Goal: Information Seeking & Learning: Find specific fact

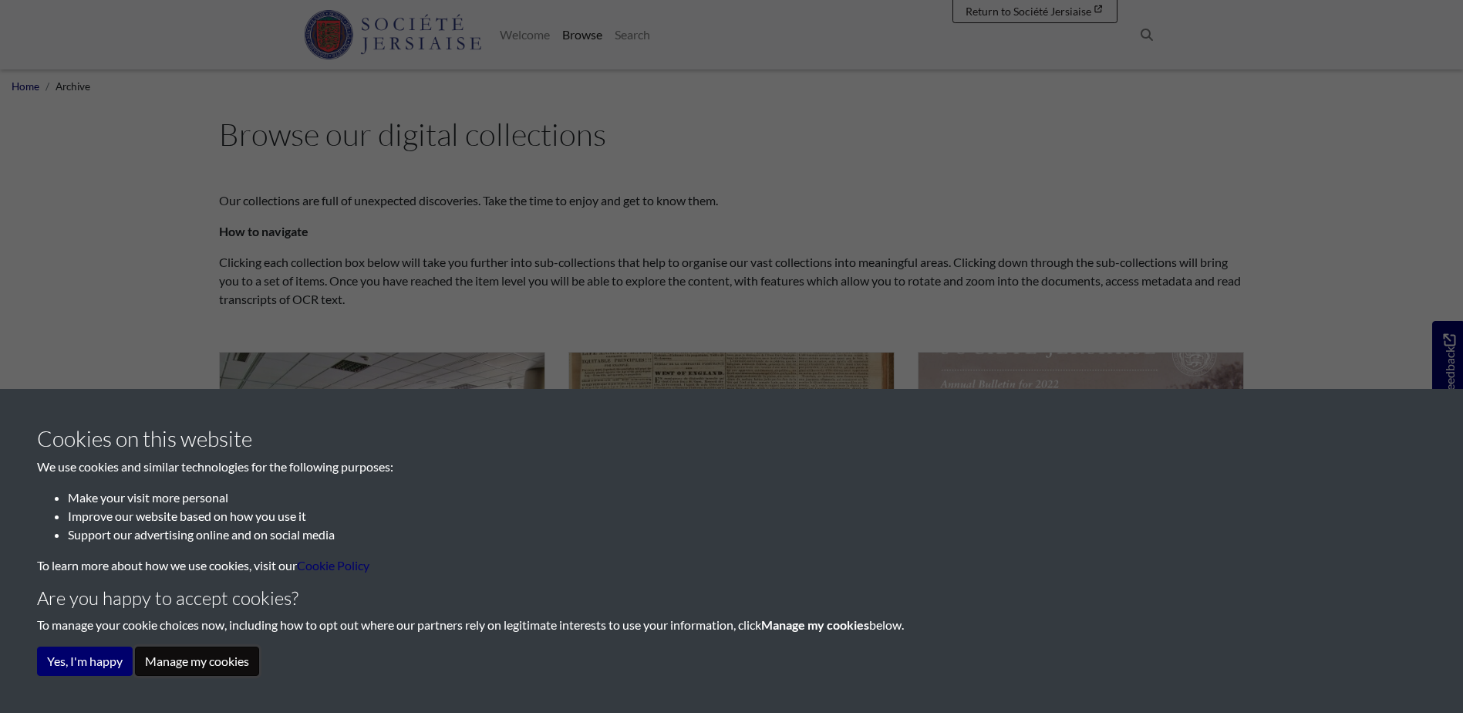
click at [207, 661] on button "Manage my cookies" at bounding box center [197, 660] width 124 height 29
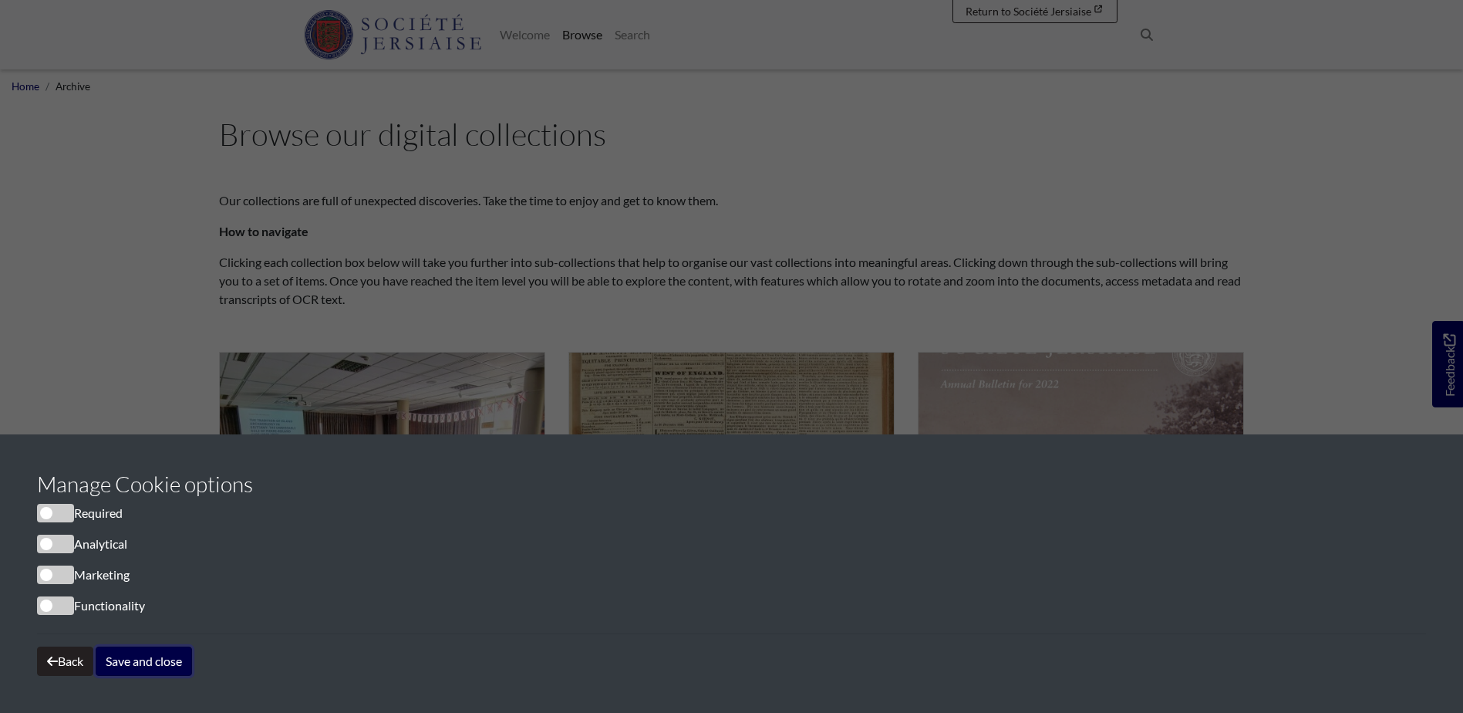
click at [152, 658] on button "Save and close" at bounding box center [144, 660] width 96 height 29
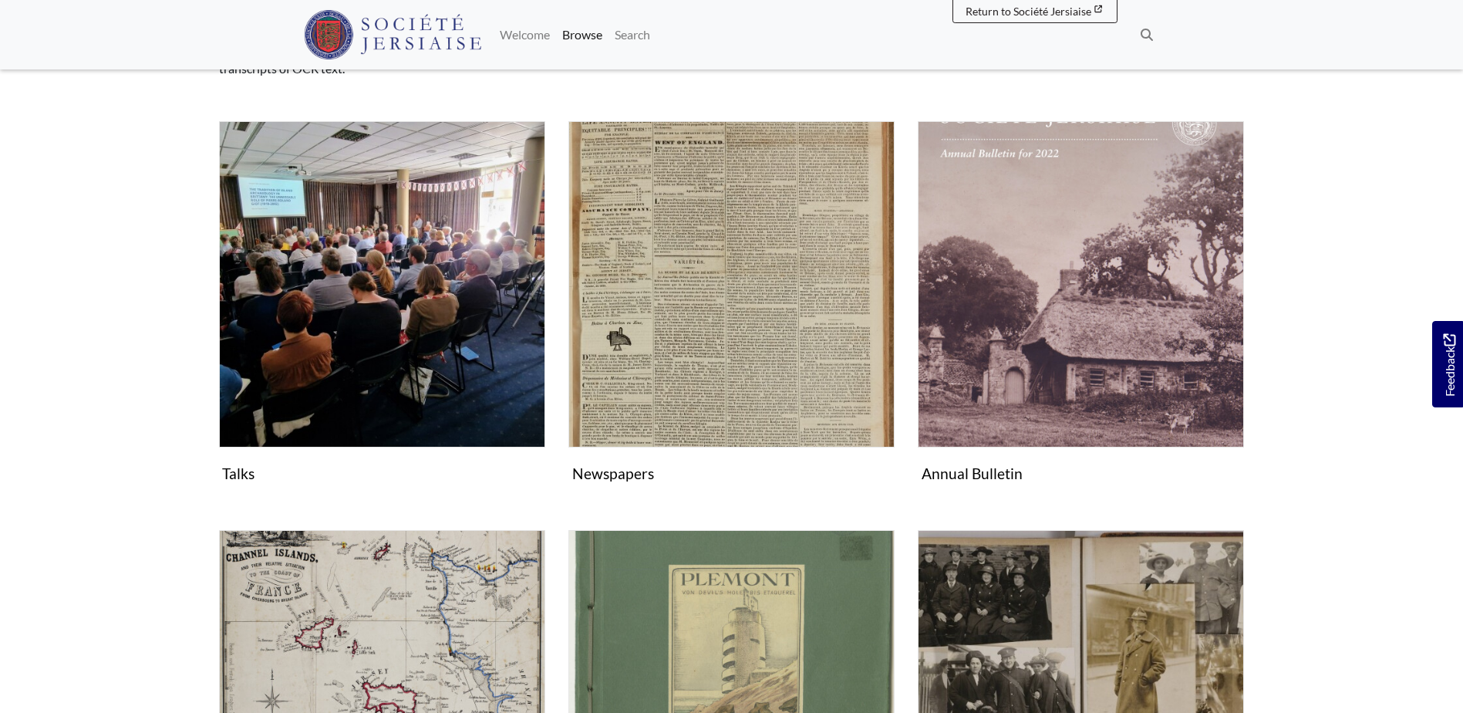
scroll to position [231, 0]
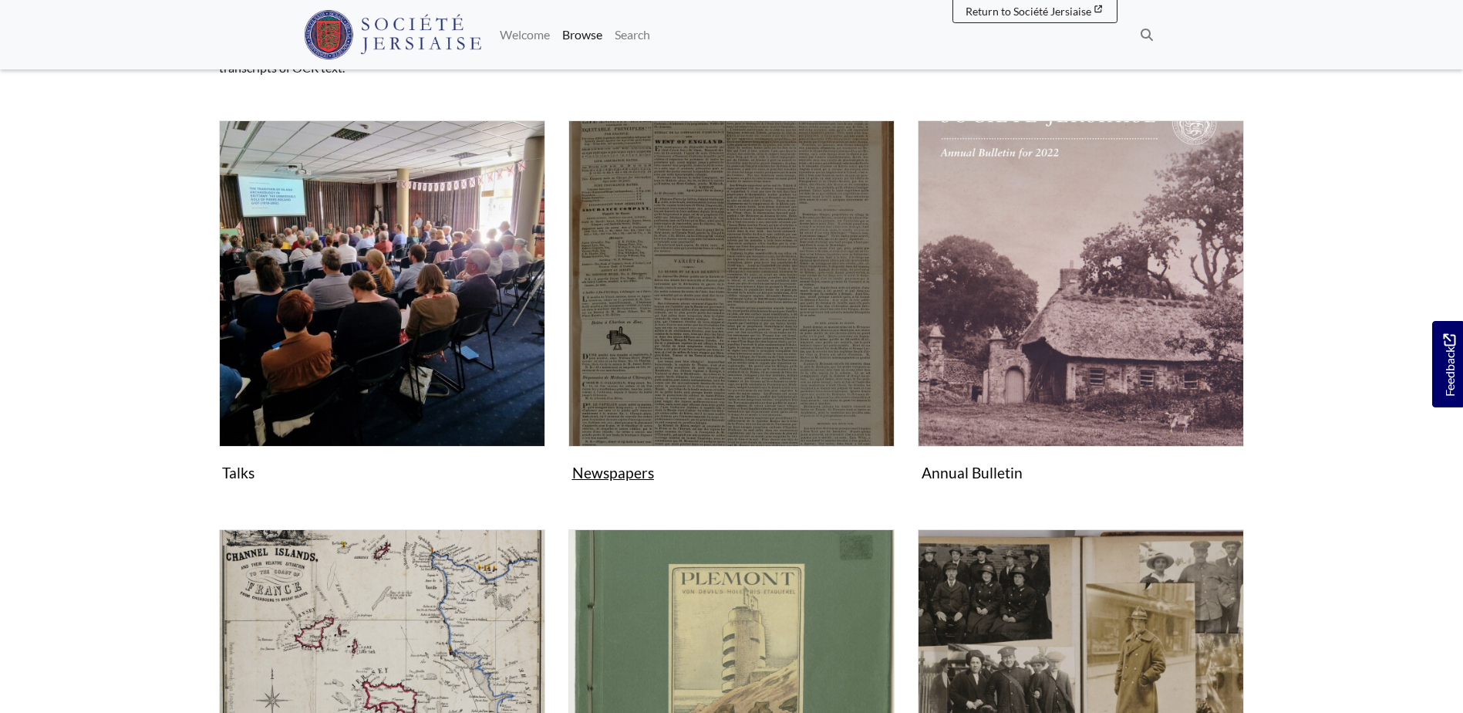
click at [696, 355] on img "Subcollection" at bounding box center [732, 283] width 326 height 326
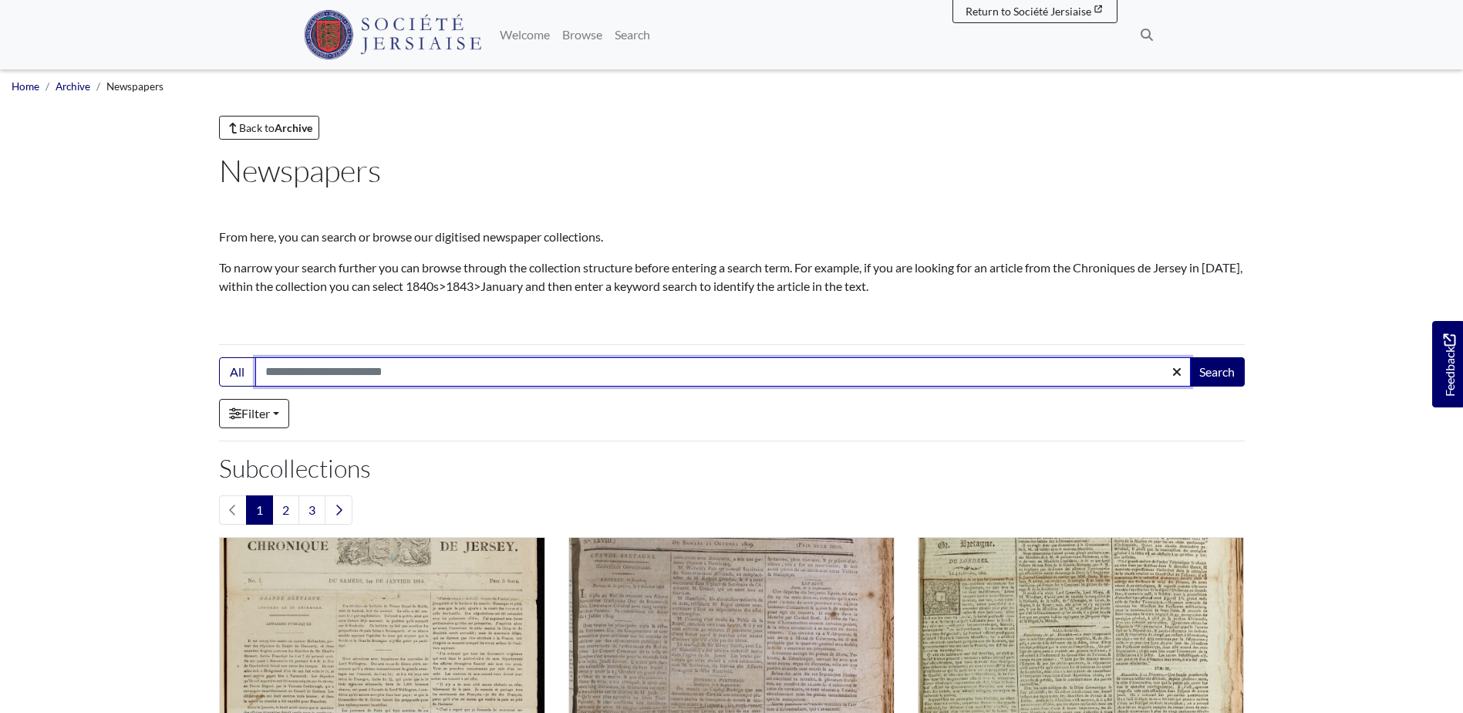
click at [467, 370] on input "Search:" at bounding box center [723, 371] width 936 height 29
type input "*****"
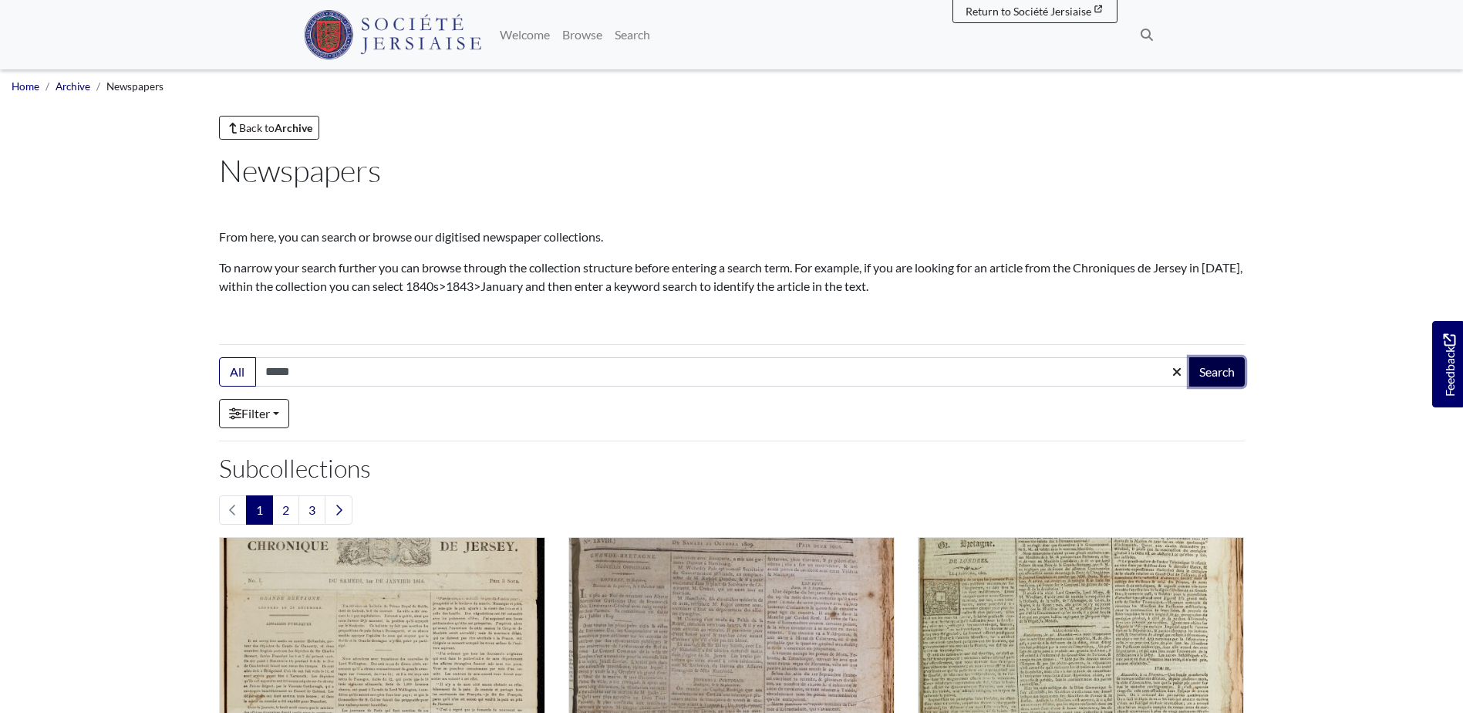
click at [1213, 373] on button "Search" at bounding box center [1217, 371] width 56 height 29
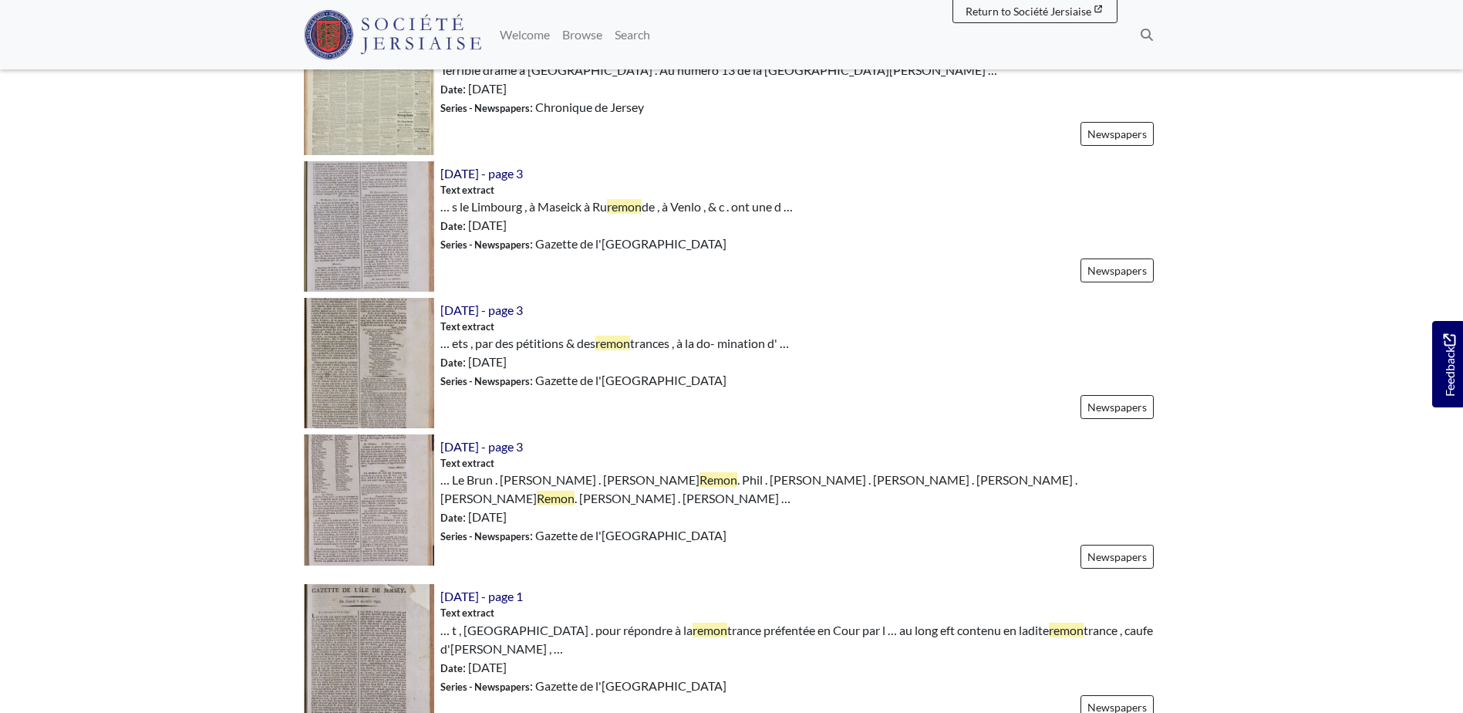
scroll to position [1851, 0]
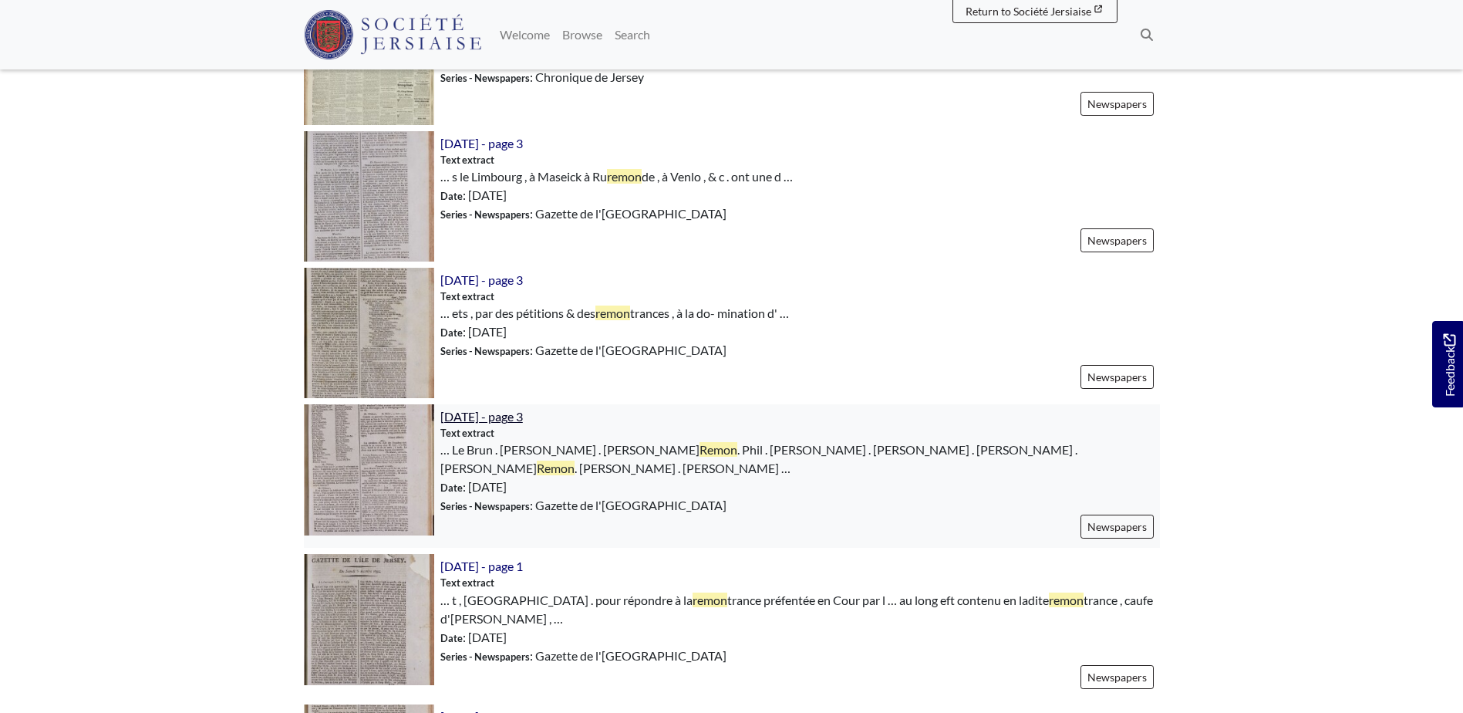
click at [523, 409] on span "19th March 1791 - page 3" at bounding box center [481, 416] width 83 height 15
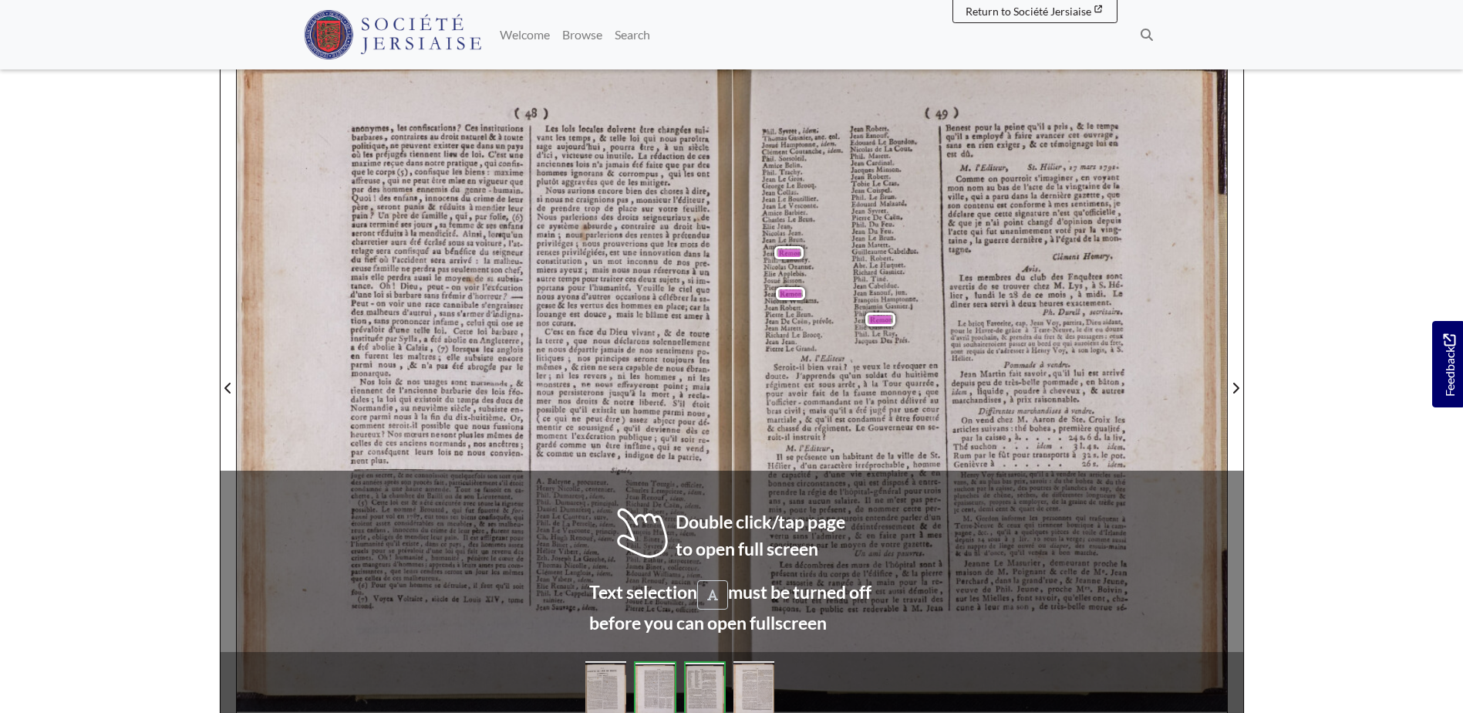
scroll to position [231, 0]
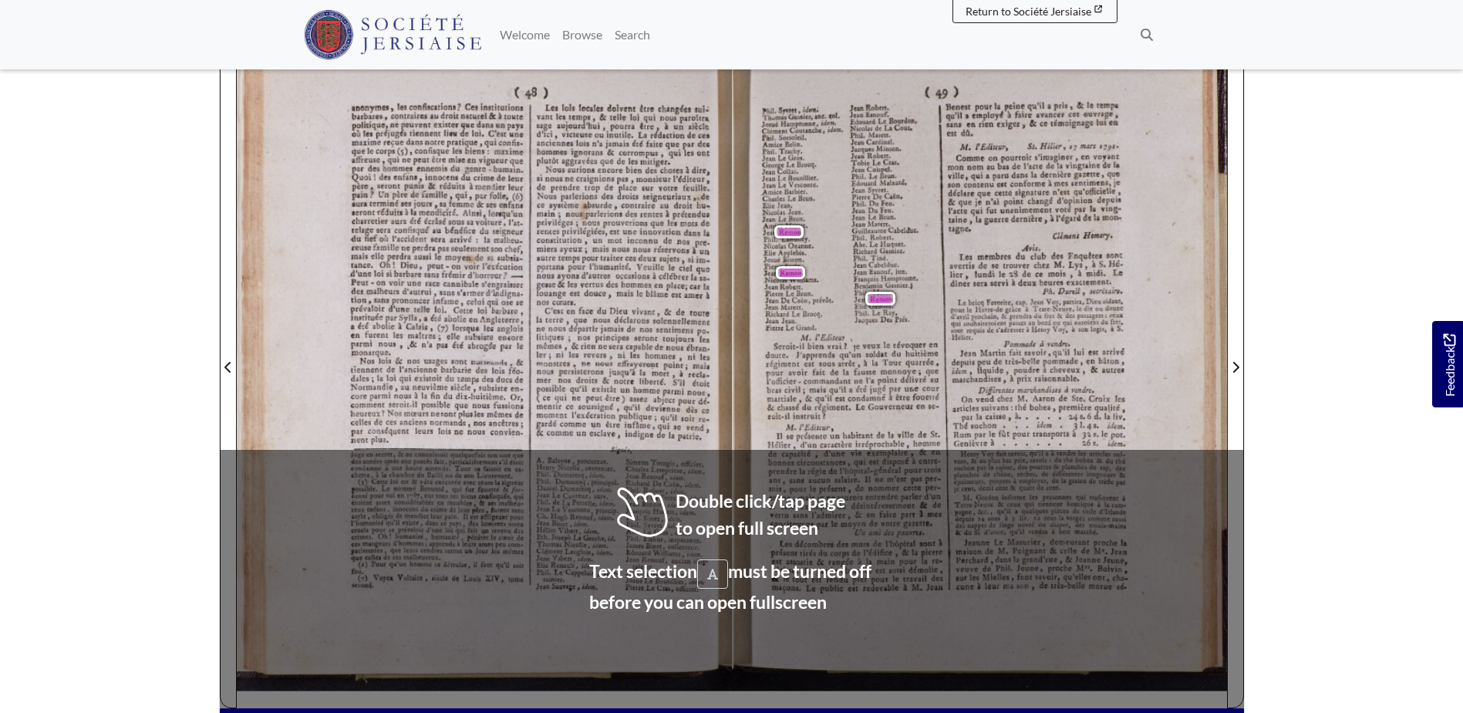
click at [664, 403] on span "devienne" at bounding box center [662, 407] width 32 height 9
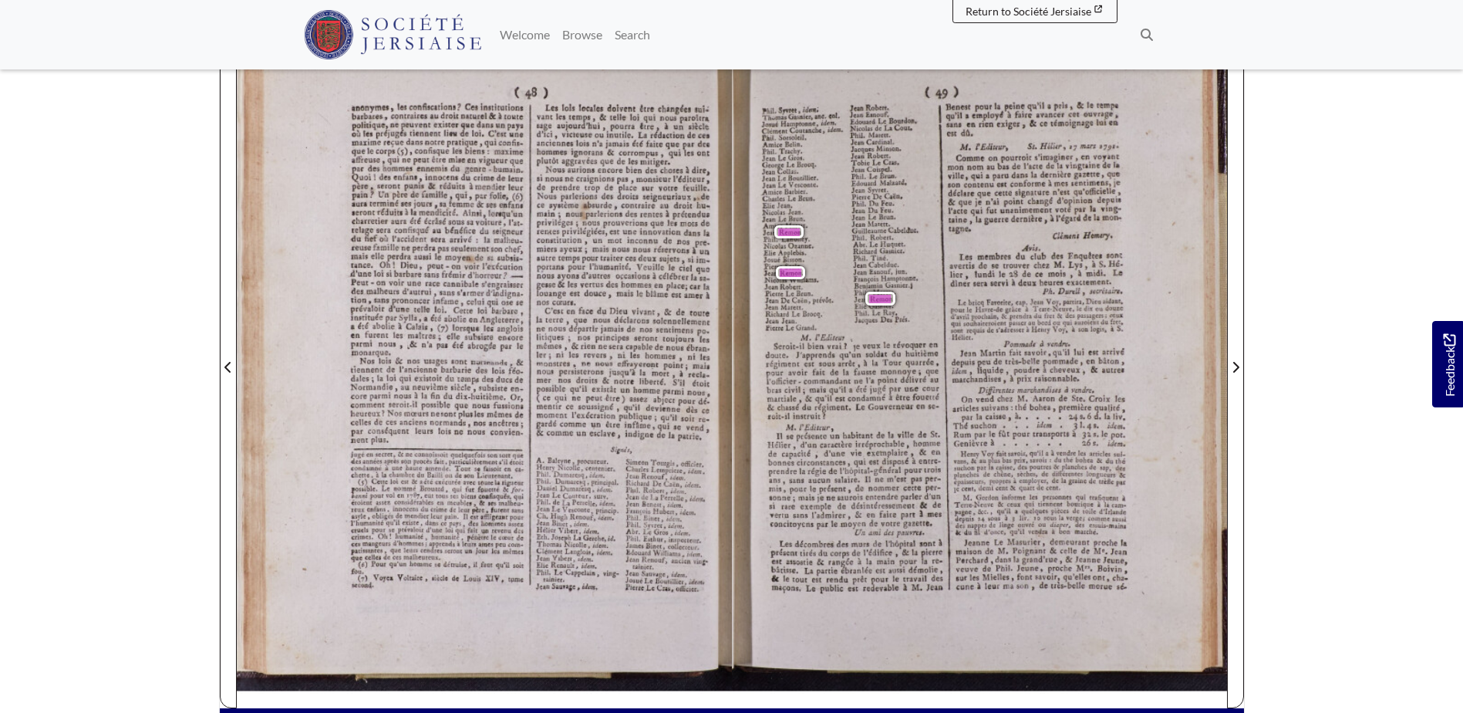
click at [852, 295] on div "Jean Le Brun . Jean Marett . Guilleaume Cabelduc . Phil . Robert . Abr . Le Huq…" at bounding box center [884, 258] width 67 height 88
drag, startPoint x: 852, startPoint y: 295, endPoint x: 825, endPoint y: 335, distance: 47.7
click at [825, 335] on span "l'Editeur" at bounding box center [830, 336] width 30 height 9
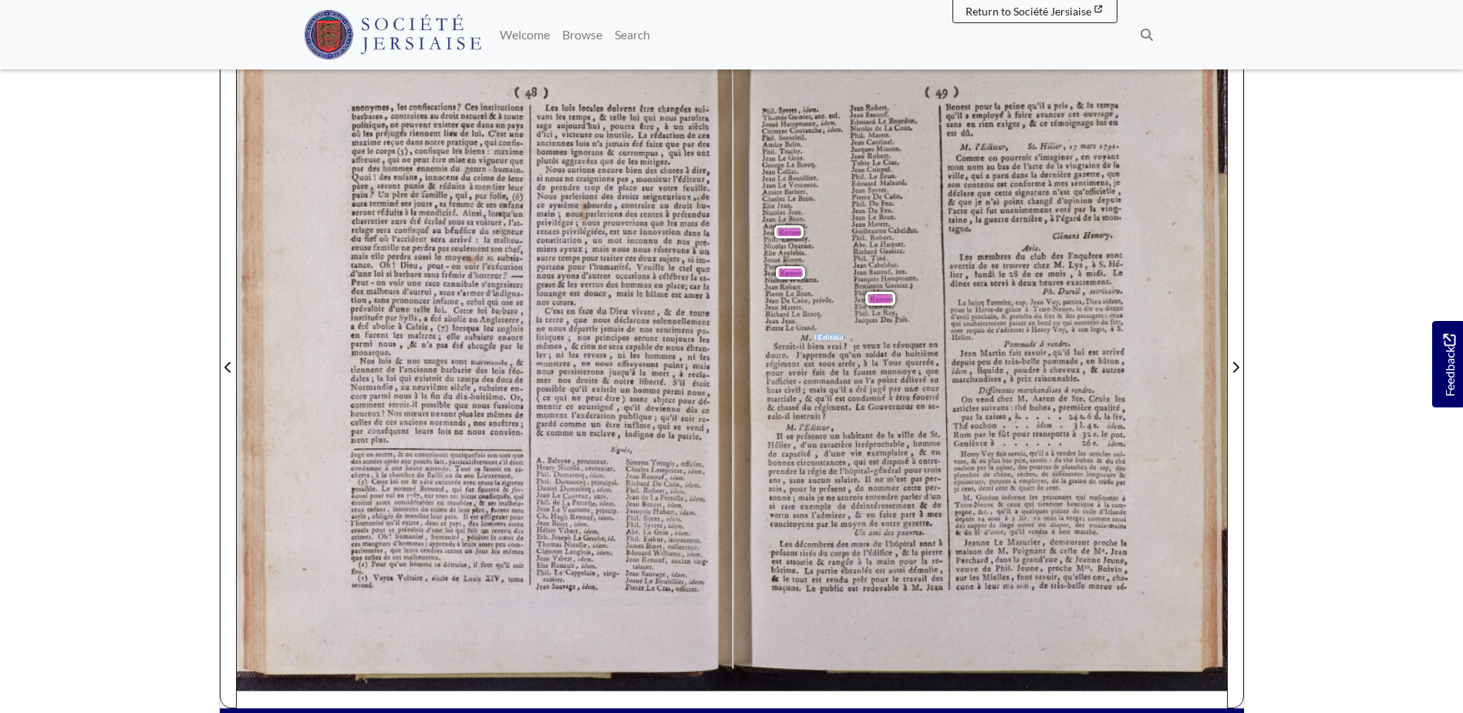
click at [825, 335] on span "l'Editeur" at bounding box center [830, 336] width 30 height 9
drag, startPoint x: 825, startPoint y: 335, endPoint x: 822, endPoint y: 317, distance: 18.0
click at [822, 317] on span "." at bounding box center [822, 314] width 2 height 6
drag, startPoint x: 822, startPoint y: 317, endPoint x: 795, endPoint y: 323, distance: 26.9
click at [795, 323] on div "Richard Le Brocq . Jean Jean . Pierre Le Grand ." at bounding box center [794, 320] width 58 height 21
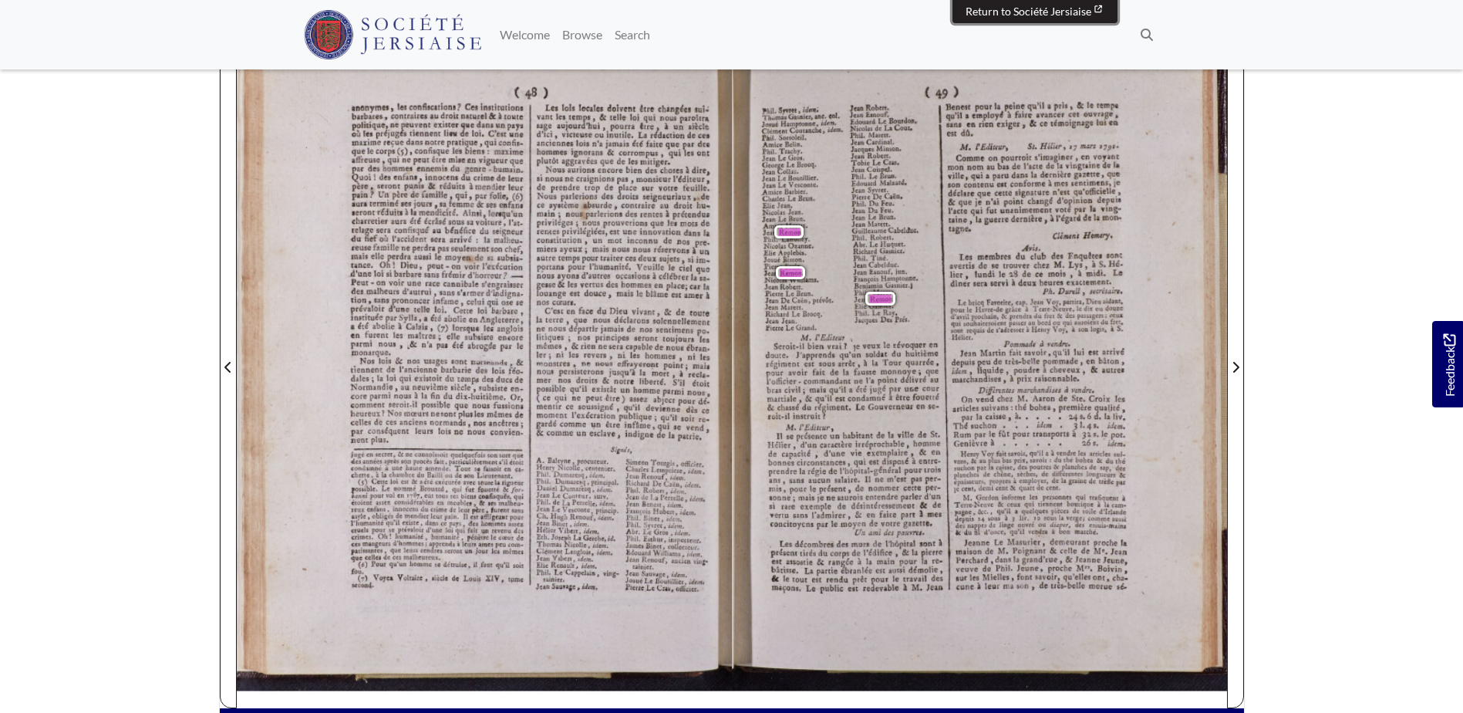
click at [1044, 12] on span "Return to Société Jersiaise" at bounding box center [1029, 11] width 126 height 13
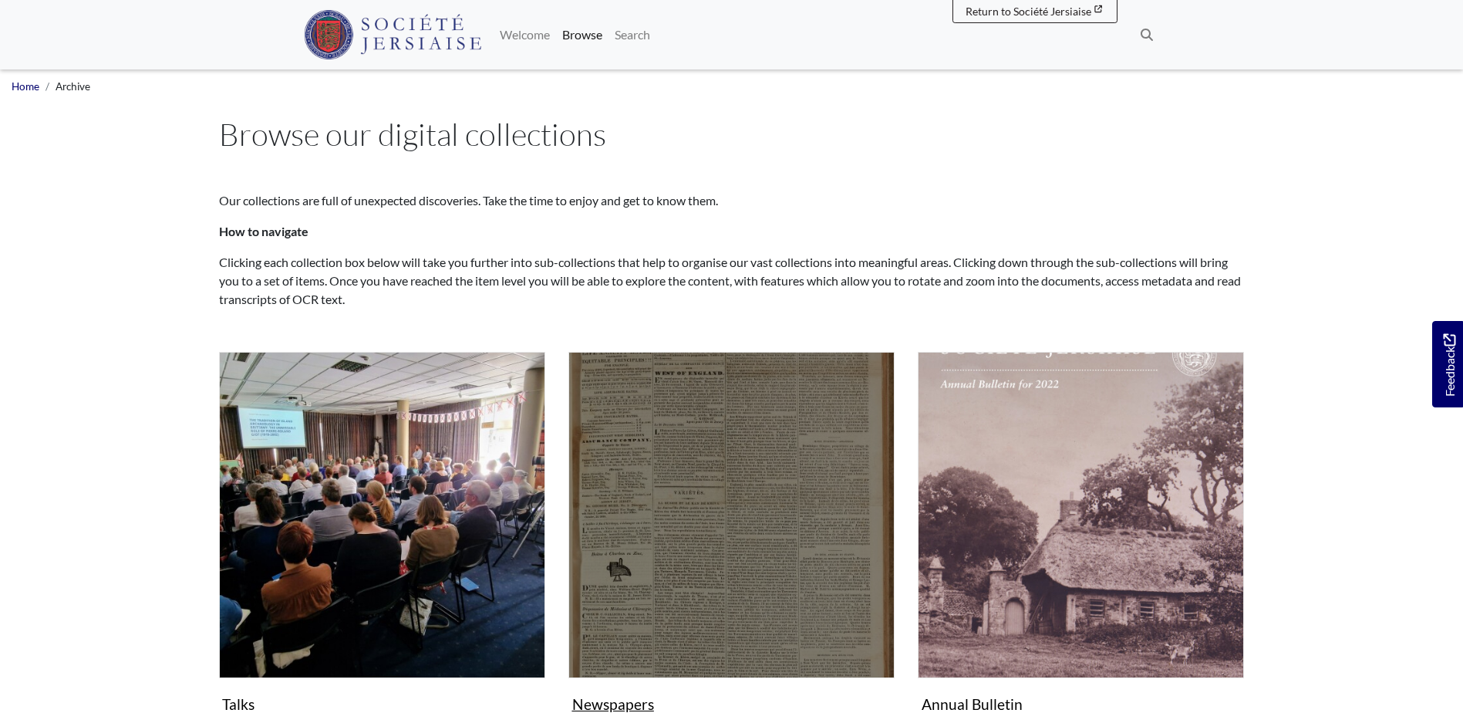
click at [700, 407] on img "Subcollection" at bounding box center [732, 515] width 326 height 326
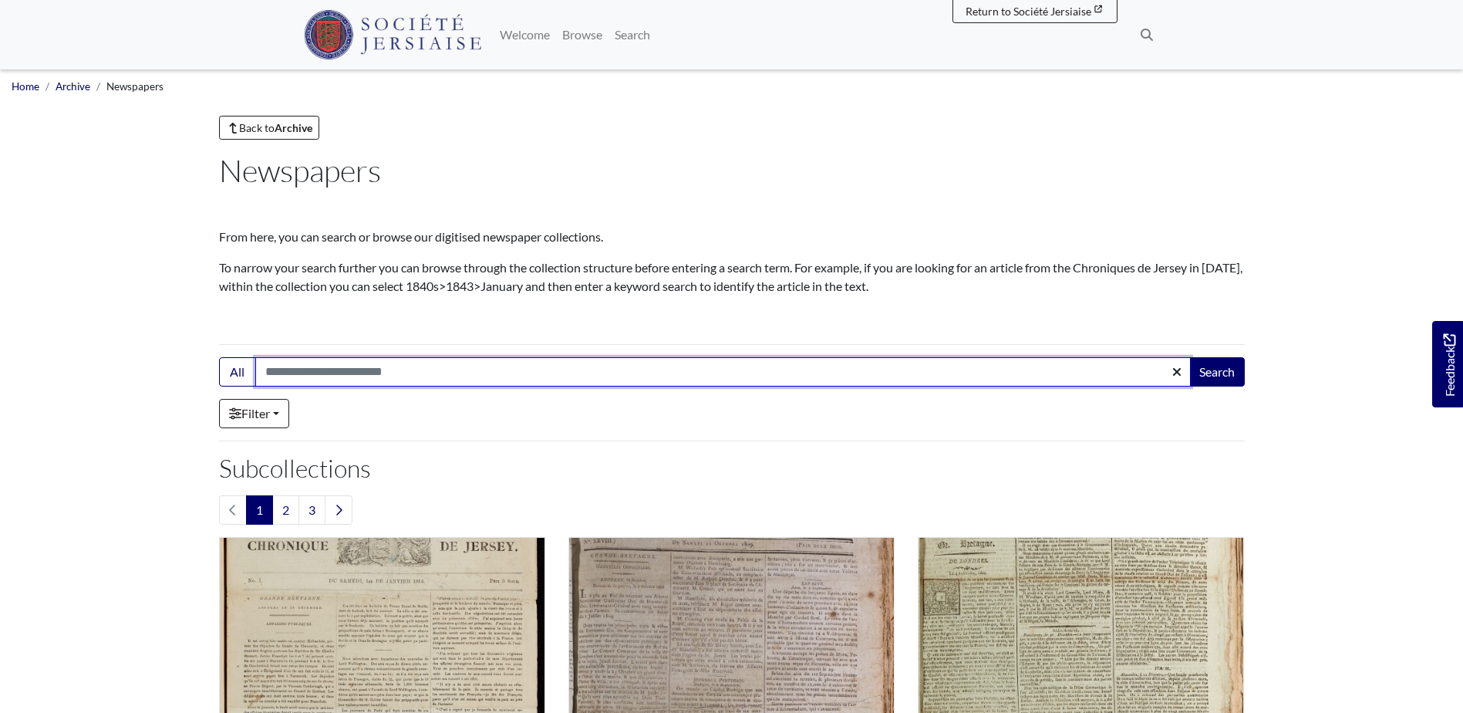
click at [858, 372] on input "Search:" at bounding box center [723, 371] width 936 height 29
type input "*****"
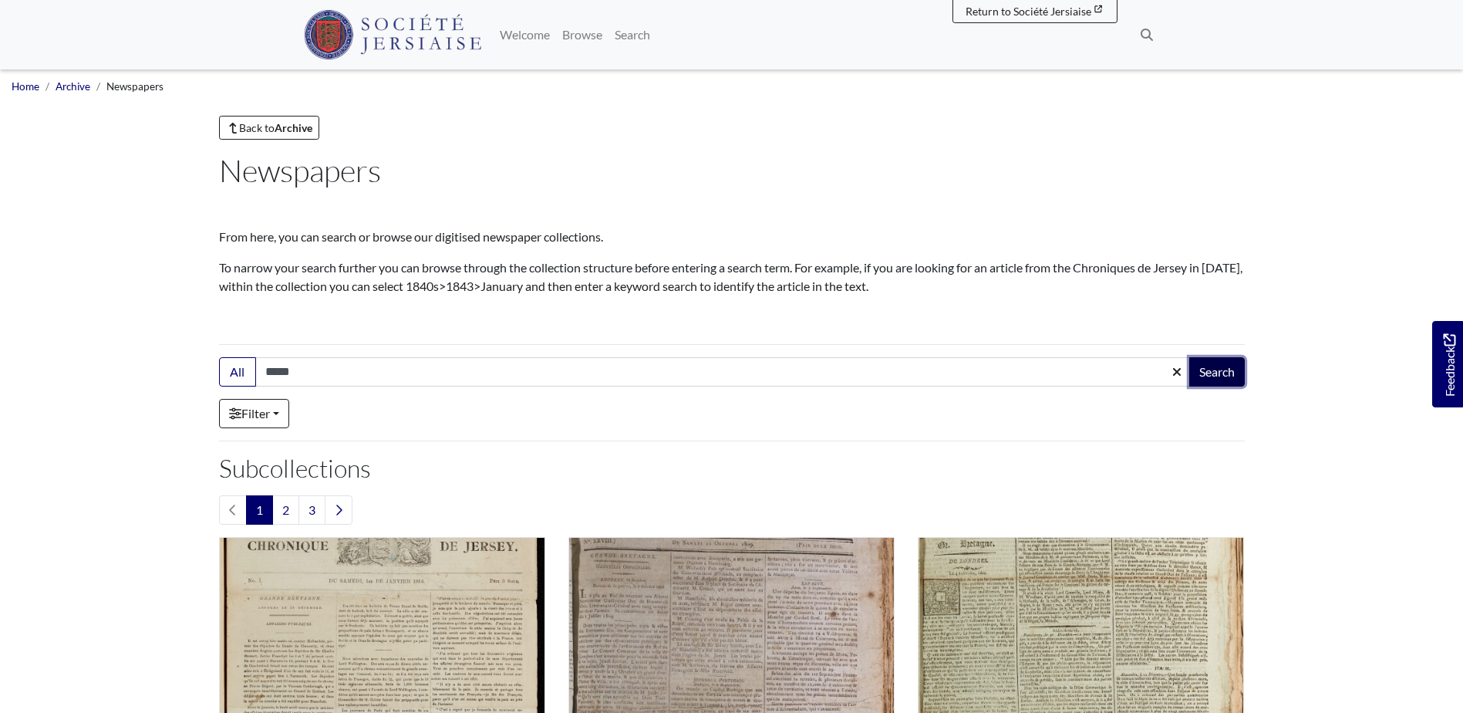
click at [1216, 369] on button "Search" at bounding box center [1217, 371] width 56 height 29
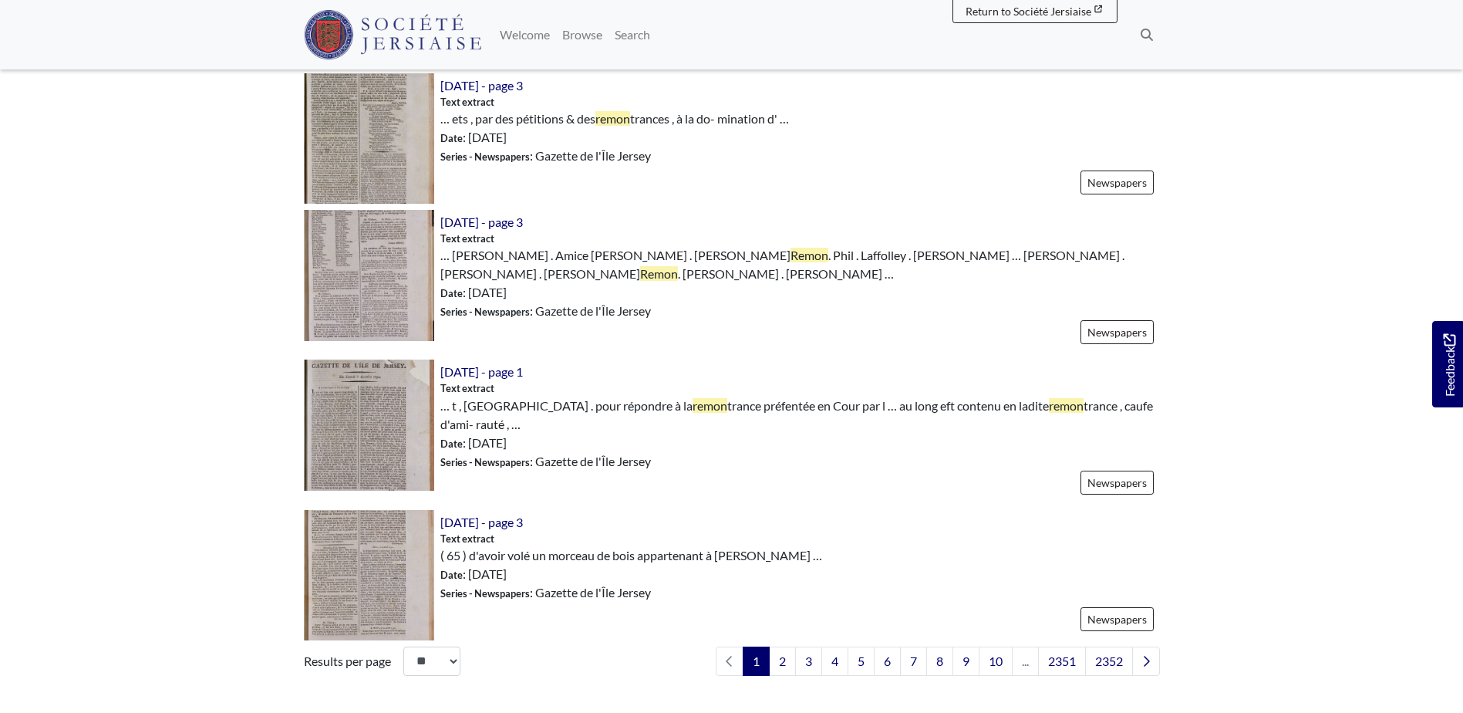
scroll to position [2083, 0]
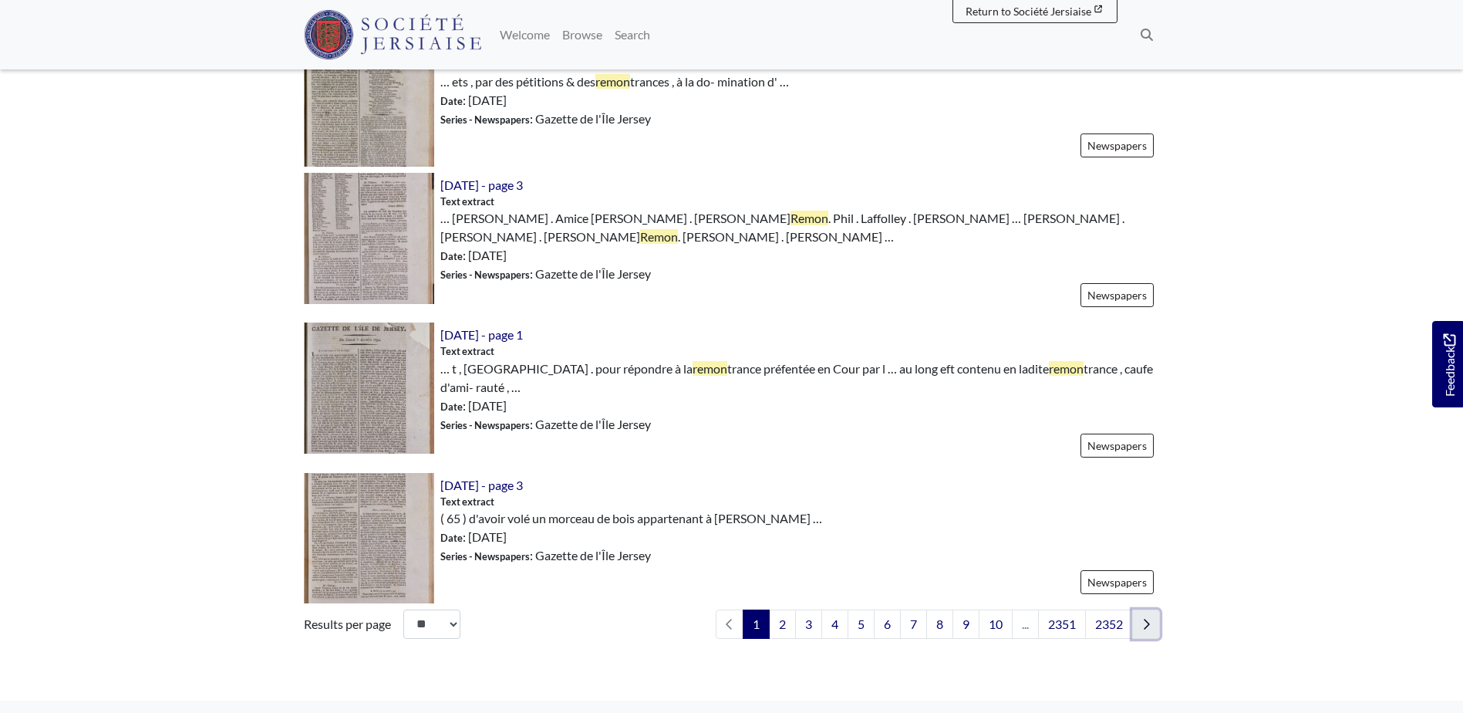
click at [1140, 609] on link "Next page" at bounding box center [1146, 623] width 28 height 29
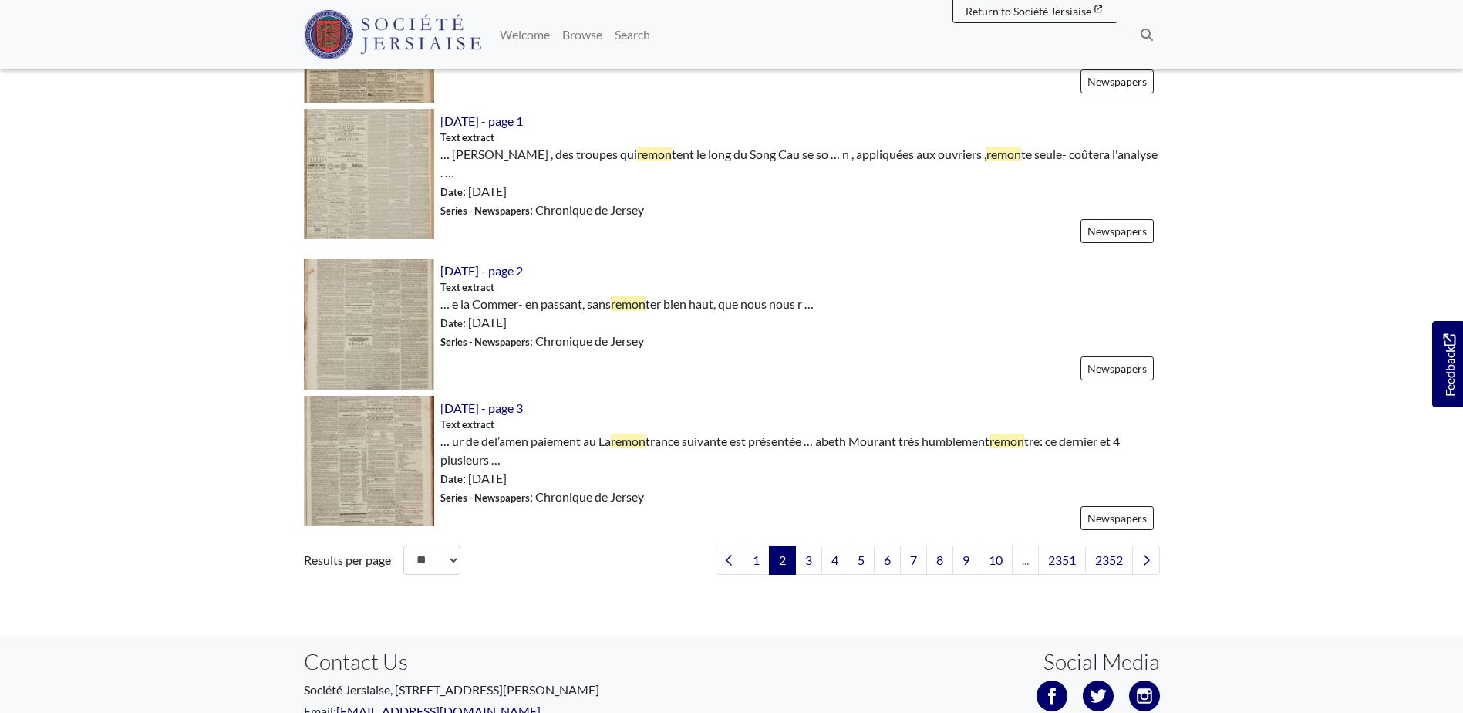
scroll to position [2176, 0]
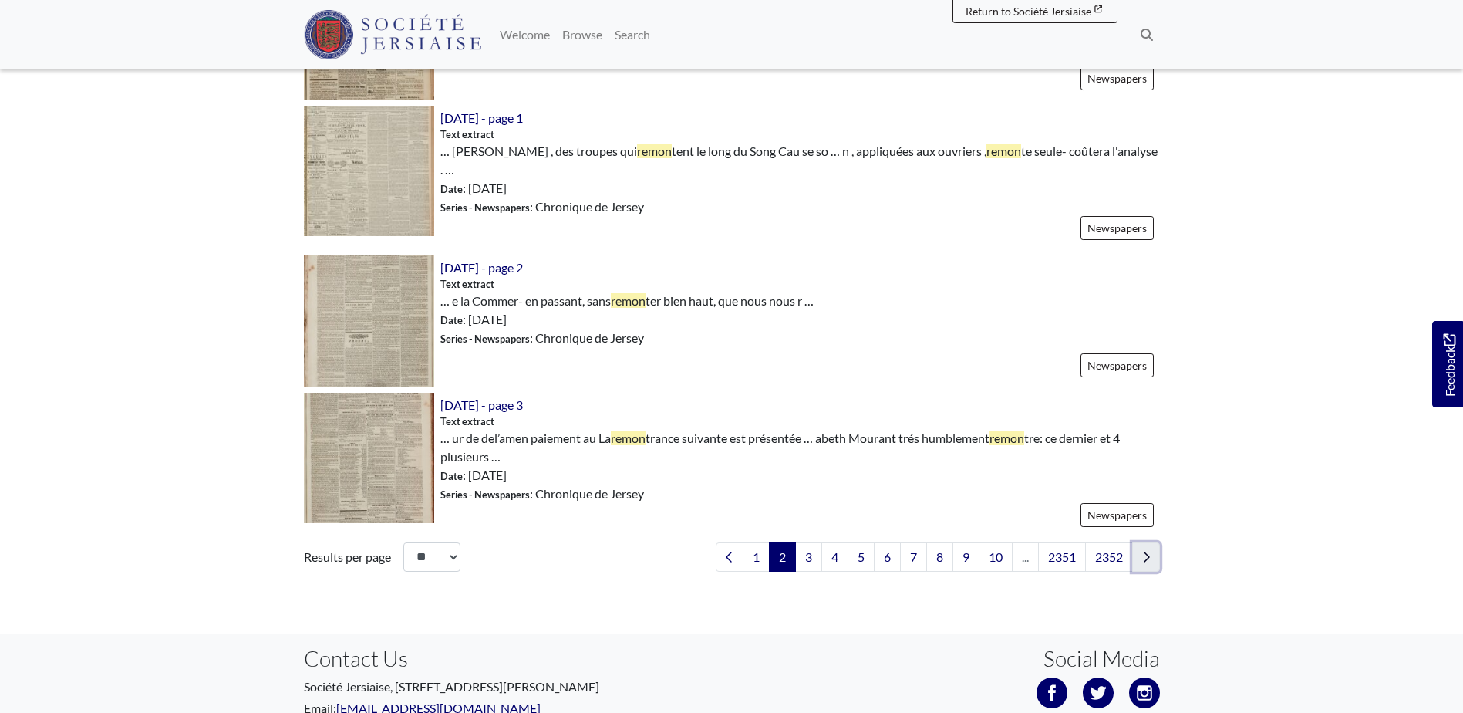
click at [1152, 542] on link "Next page" at bounding box center [1146, 556] width 28 height 29
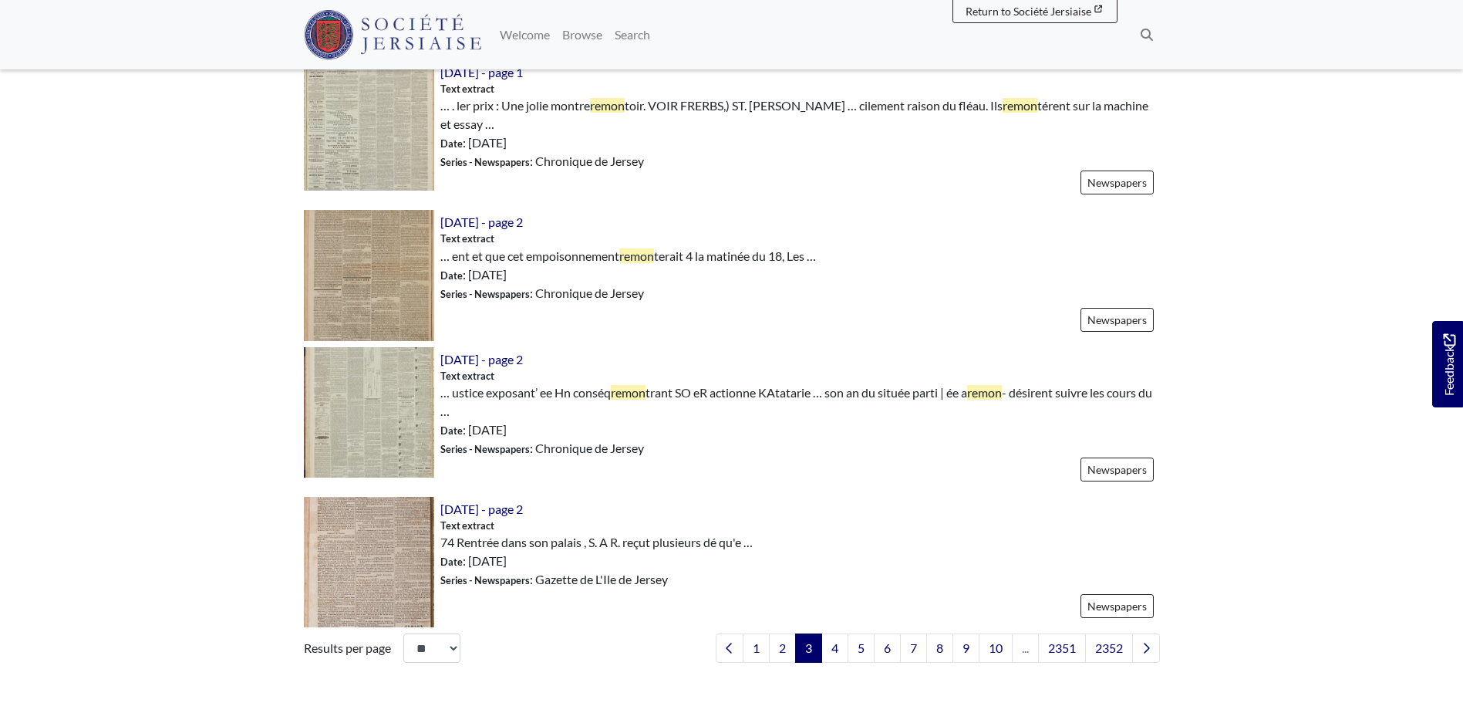
scroll to position [2083, 0]
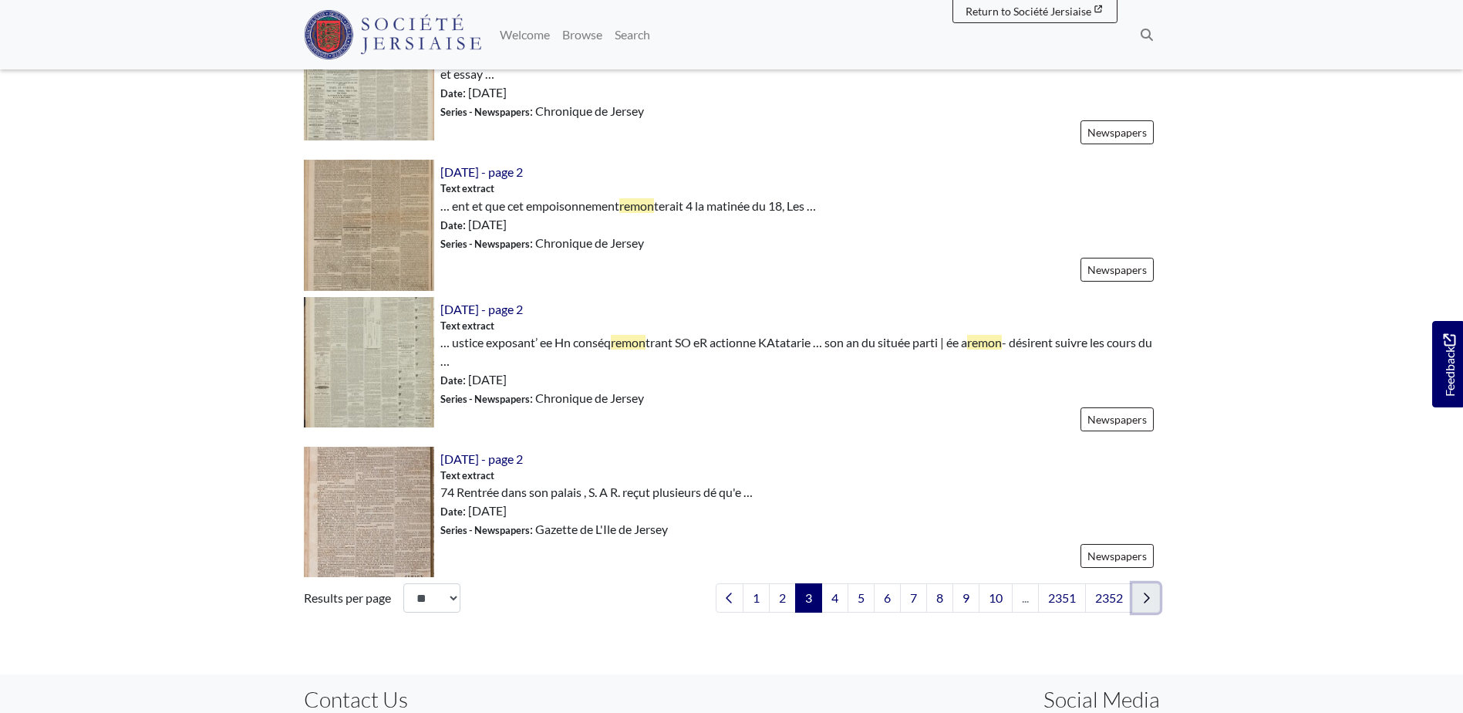
click at [1154, 604] on link "Next page" at bounding box center [1146, 597] width 28 height 29
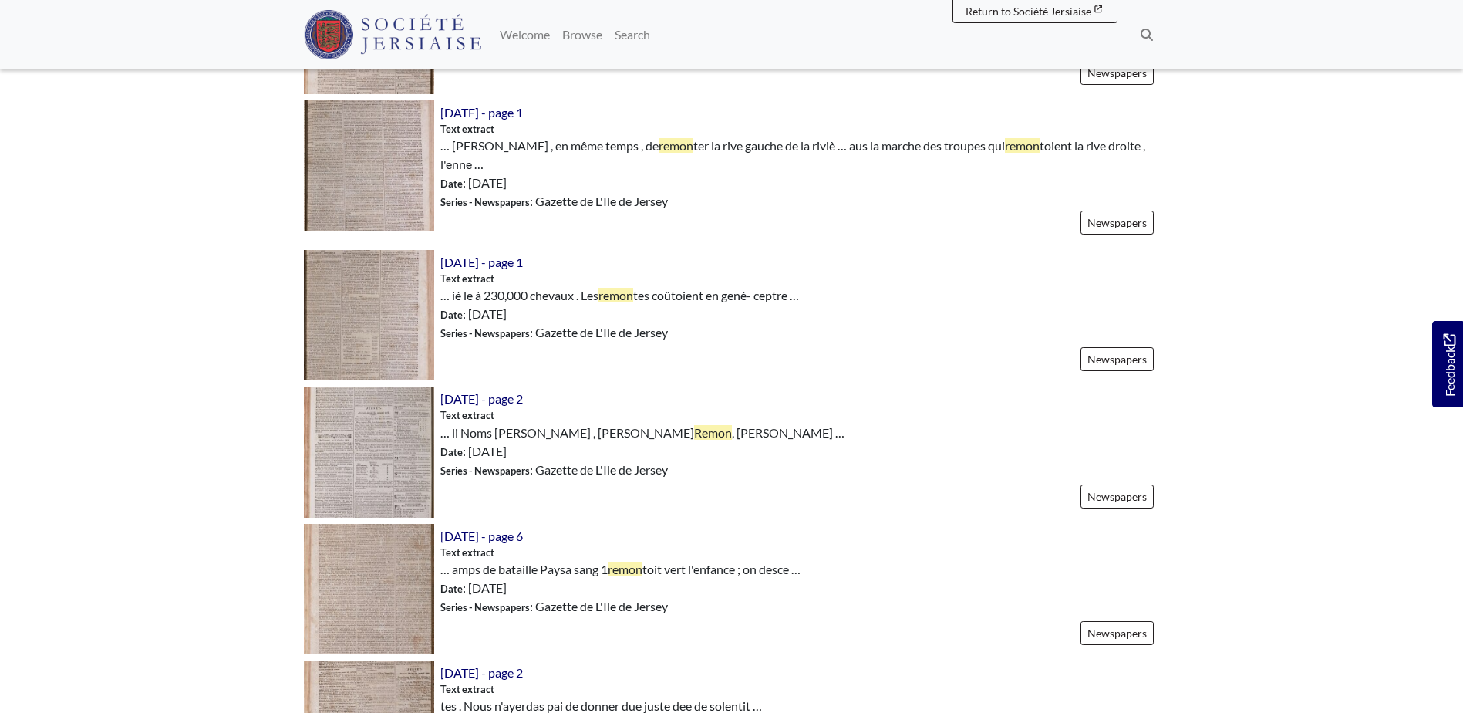
scroll to position [926, 0]
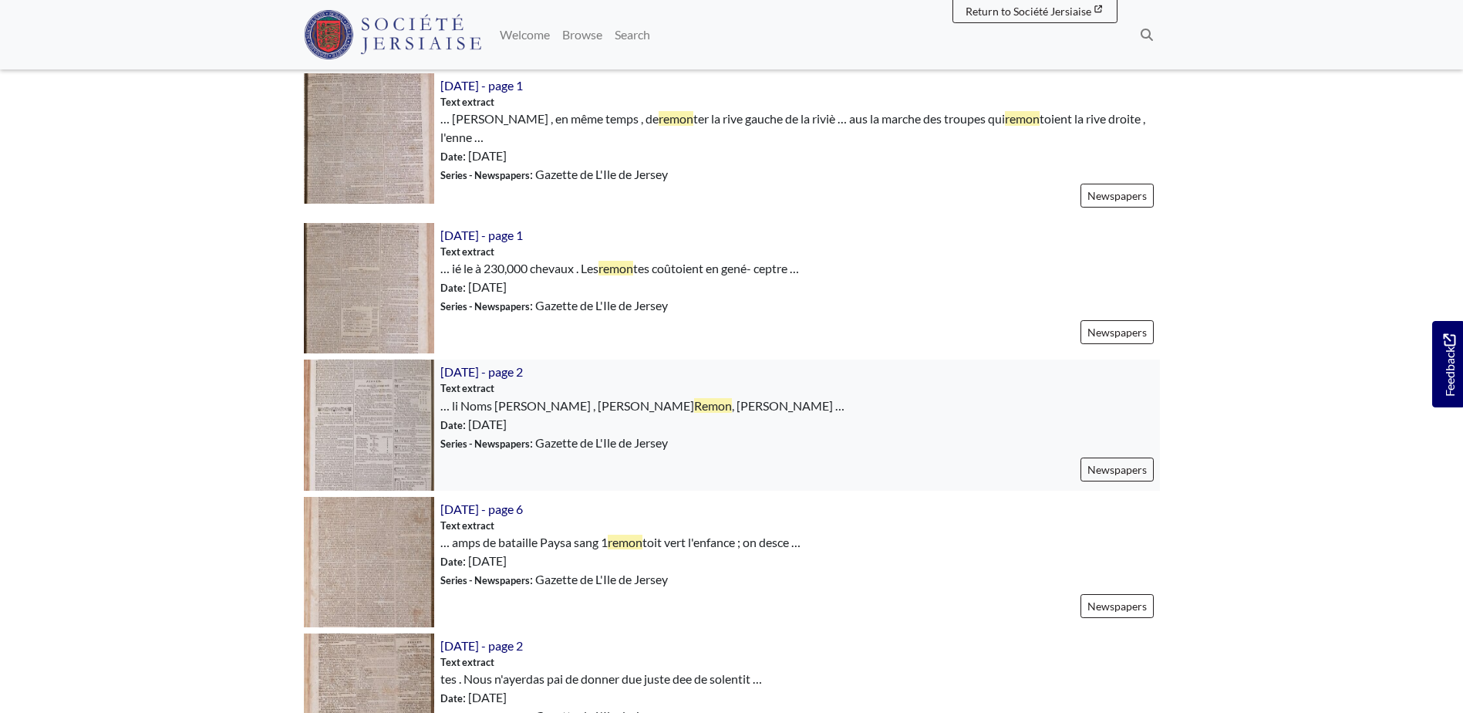
click at [386, 400] on img at bounding box center [369, 424] width 130 height 130
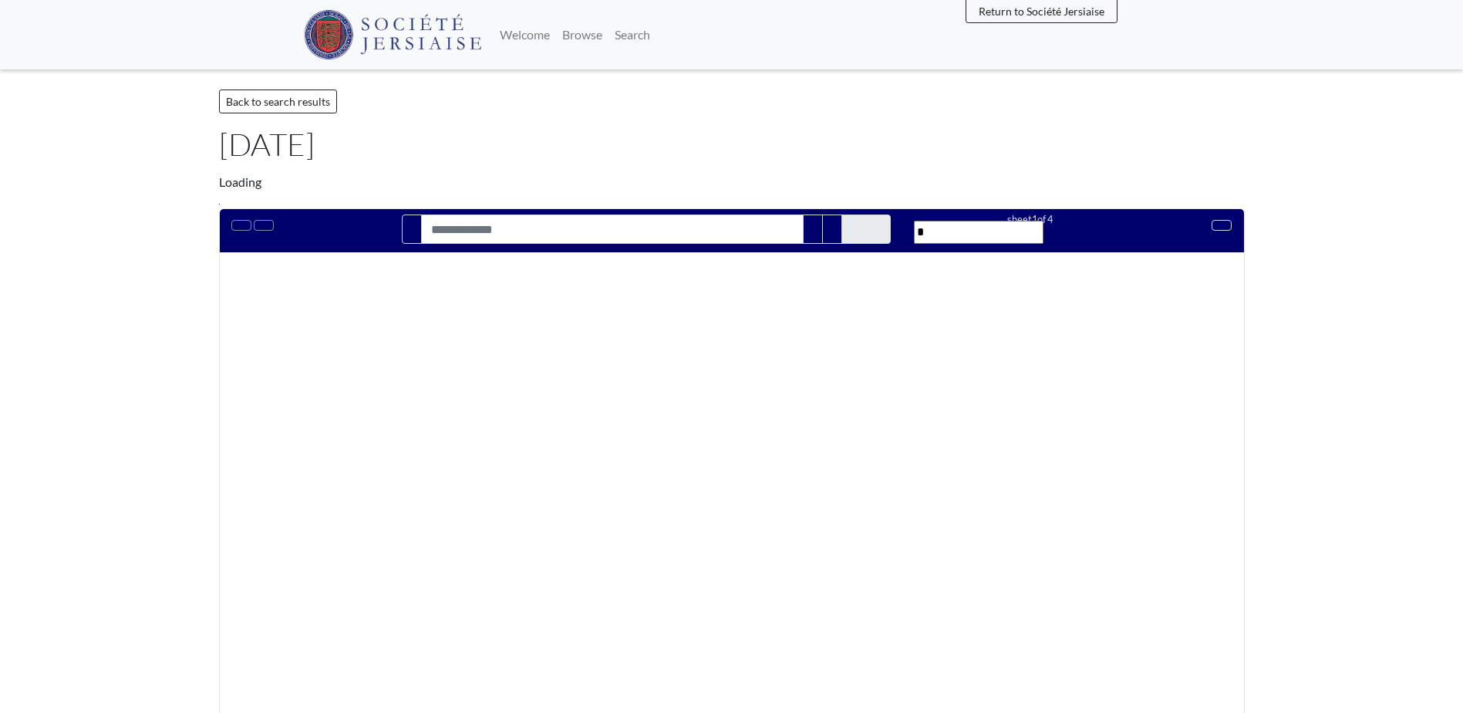
type input "*****"
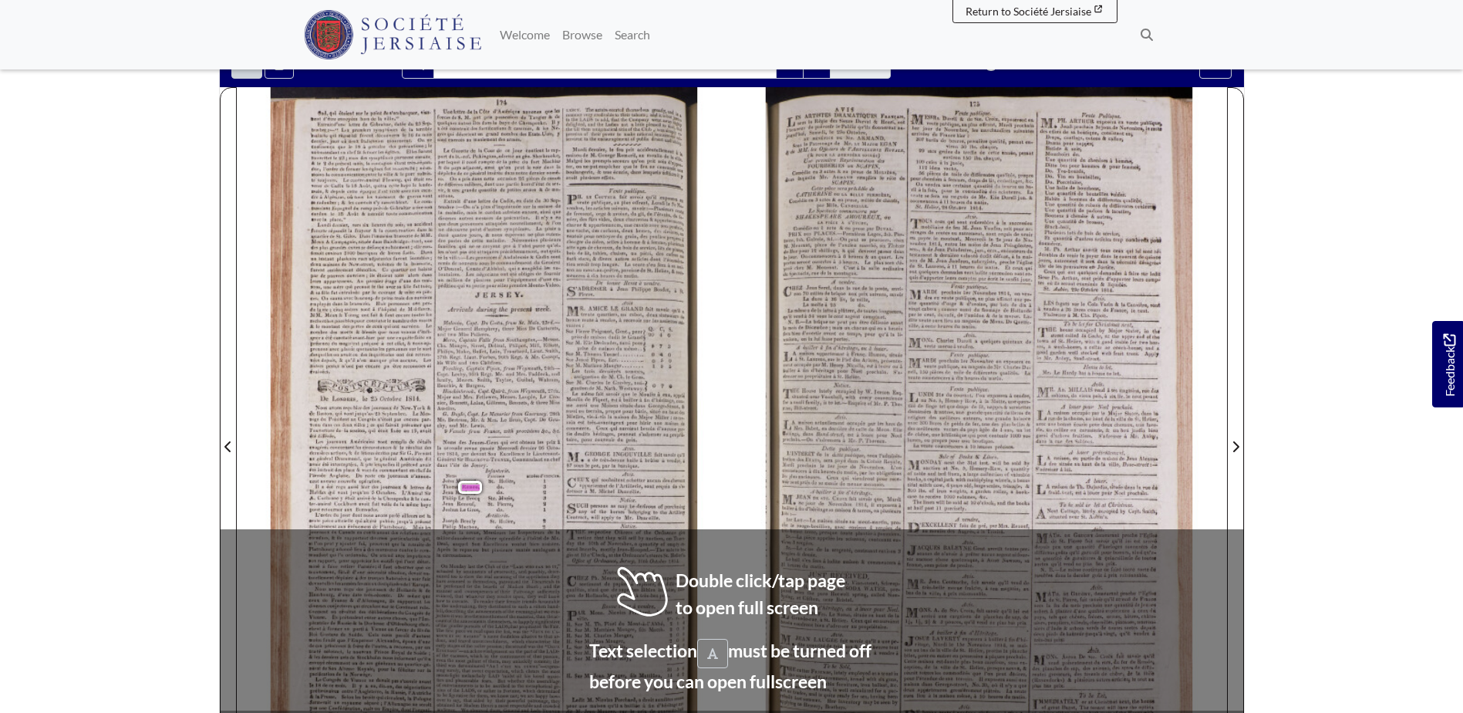
scroll to position [154, 0]
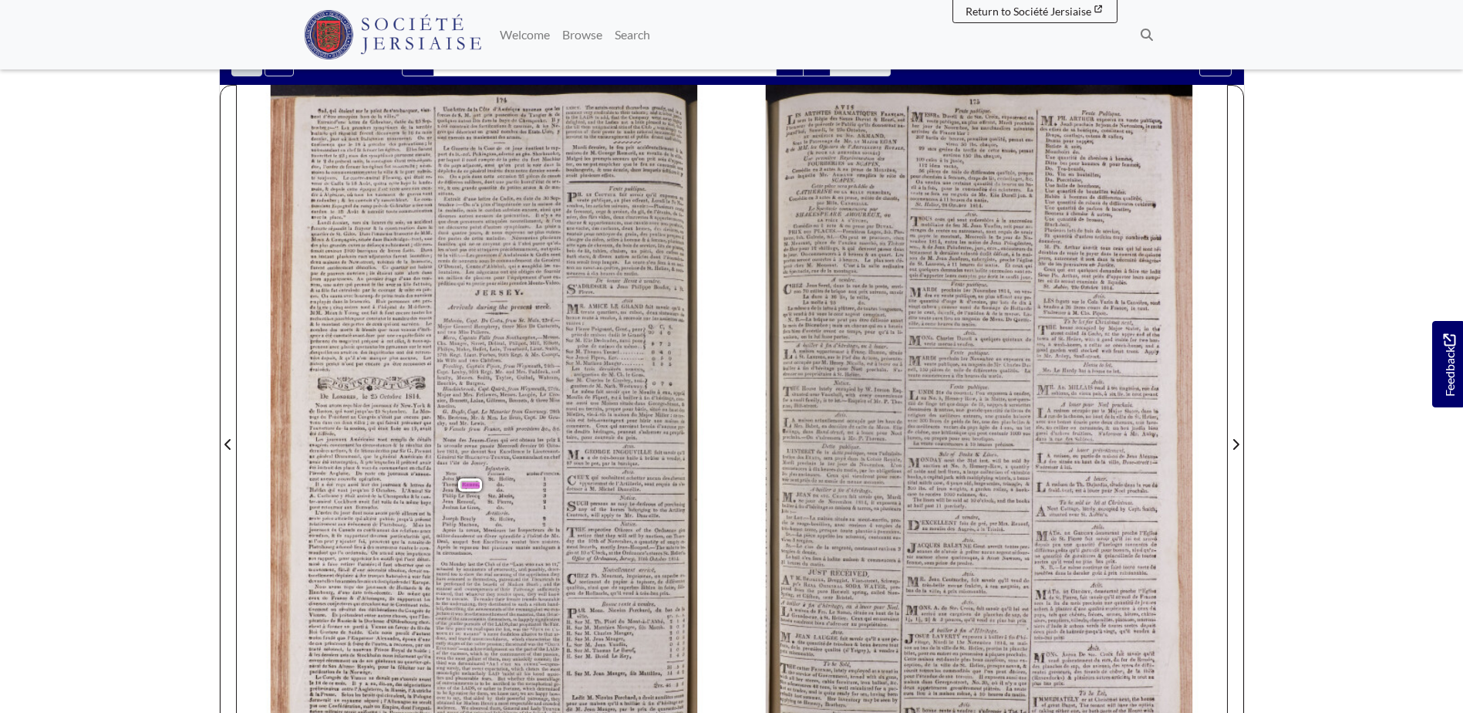
click at [598, 412] on span "-" at bounding box center [599, 415] width 2 height 7
click at [591, 413] on span "vis" at bounding box center [590, 415] width 6 height 5
drag, startPoint x: 591, startPoint y: 413, endPoint x: 566, endPoint y: 421, distance: 25.9
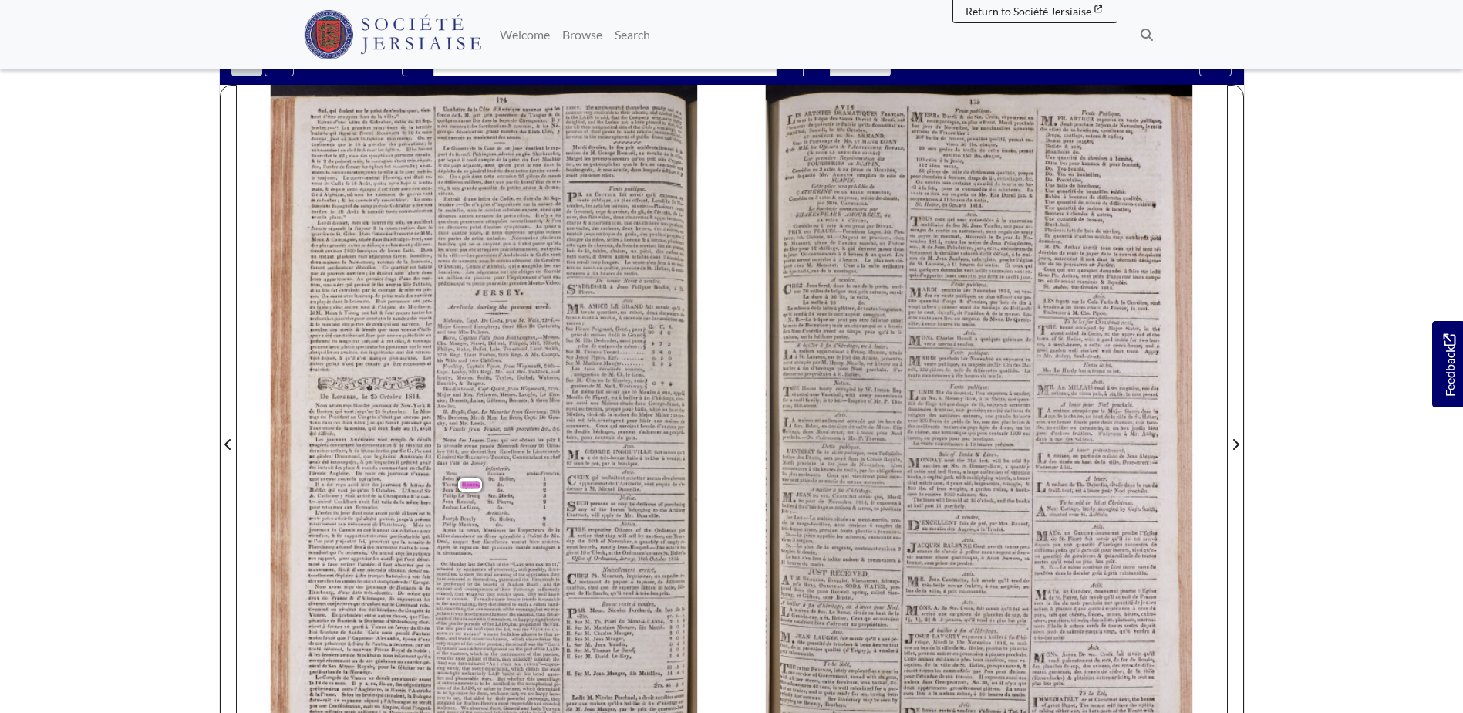
click at [566, 421] on span "rain" at bounding box center [570, 419] width 8 height 5
drag, startPoint x: 566, startPoint y: 421, endPoint x: 547, endPoint y: 427, distance: 20.2
click at [547, 427] on span "c" at bounding box center [546, 428] width 2 height 5
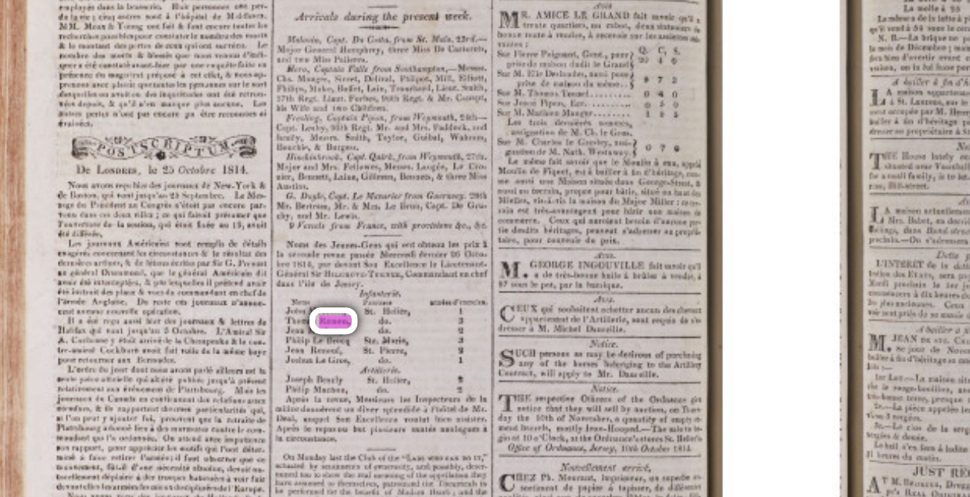
scroll to position [160, 0]
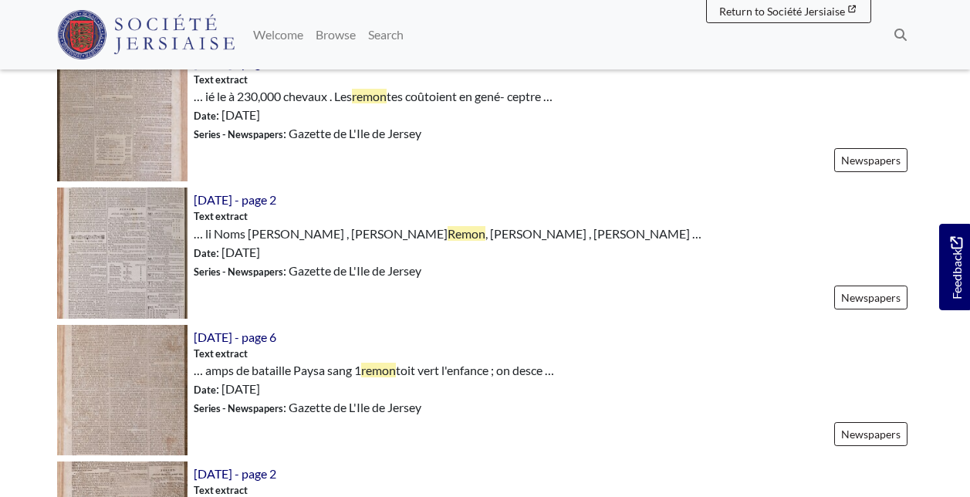
scroll to position [1080, 0]
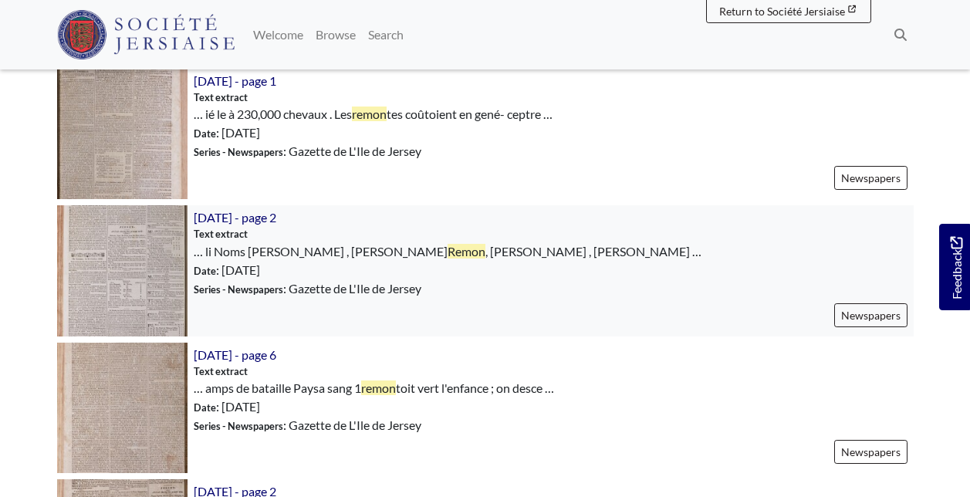
click at [132, 252] on img at bounding box center [122, 270] width 130 height 130
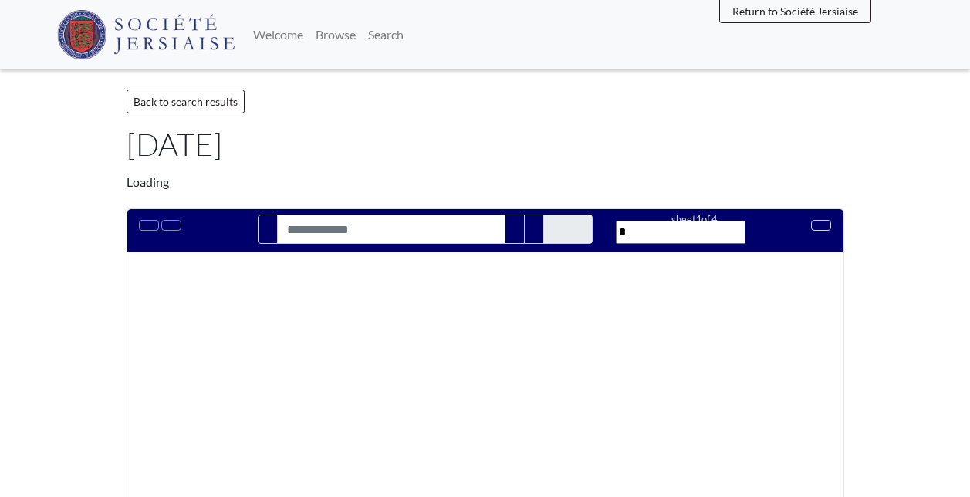
type input "*****"
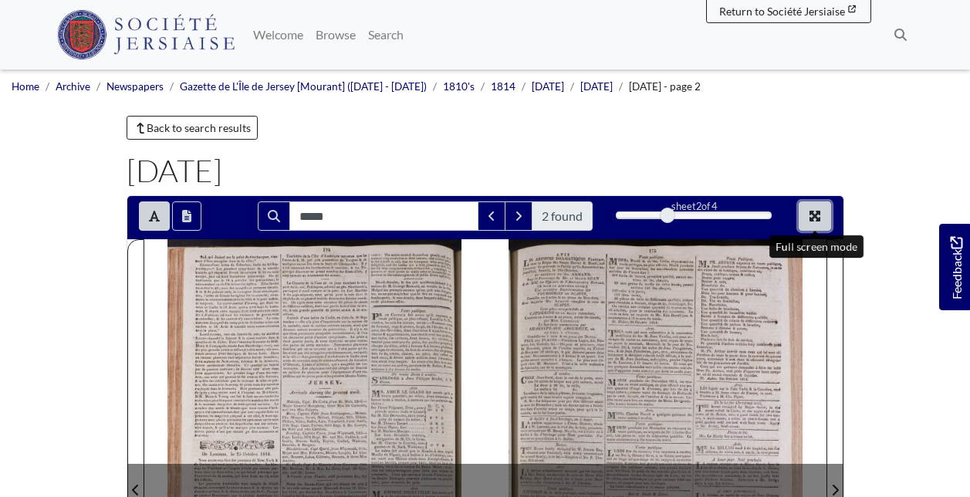
click at [818, 214] on icon "Full screen mode" at bounding box center [814, 216] width 11 height 11
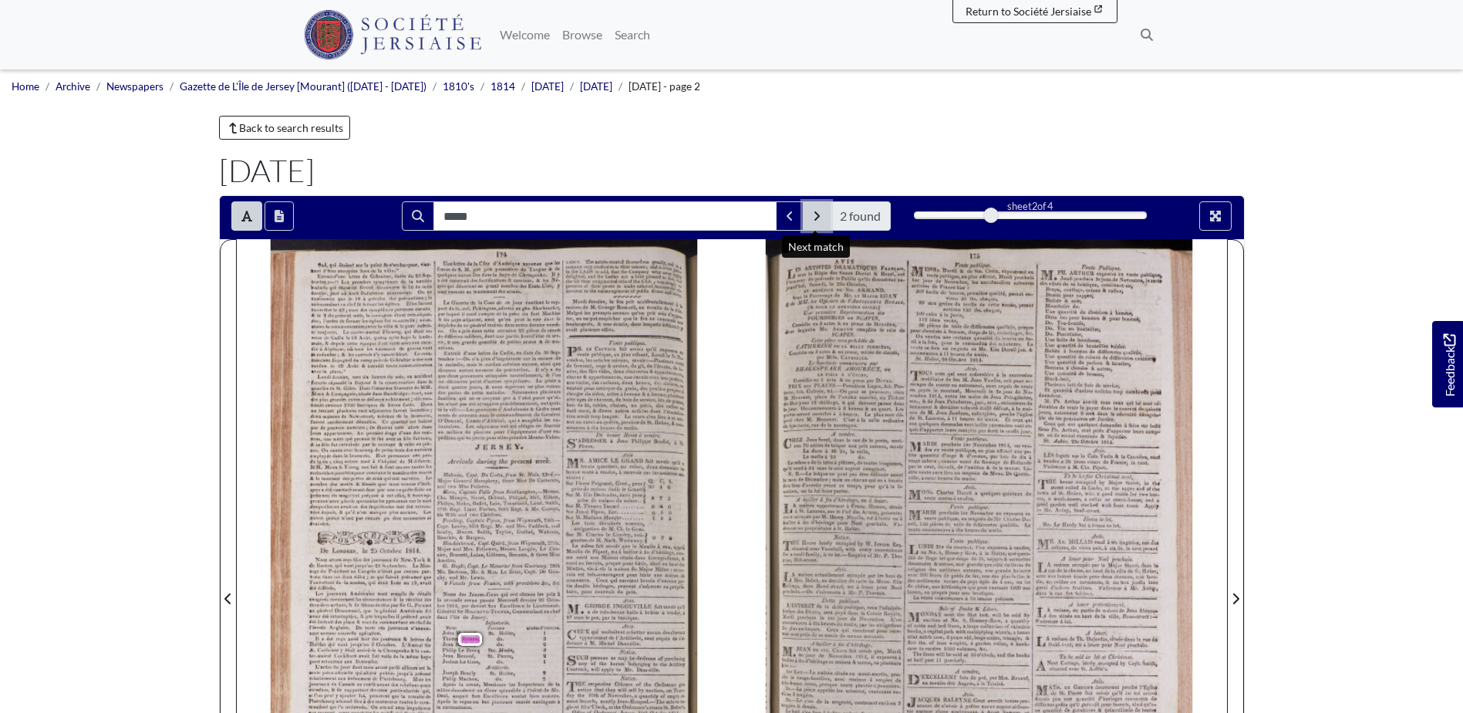
click at [815, 212] on icon "Next Match" at bounding box center [817, 215] width 5 height 9
click at [276, 129] on link "Back to search results" at bounding box center [285, 128] width 132 height 24
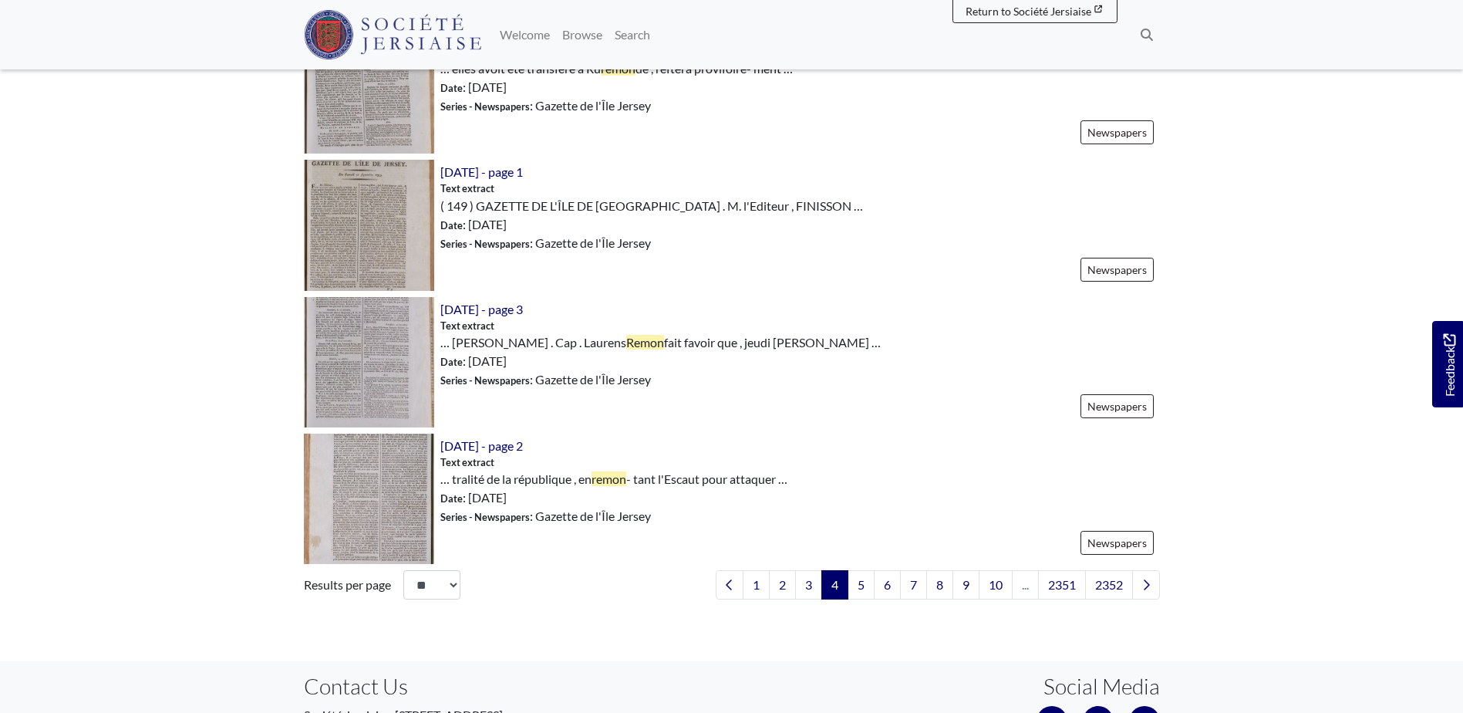
scroll to position [2160, 0]
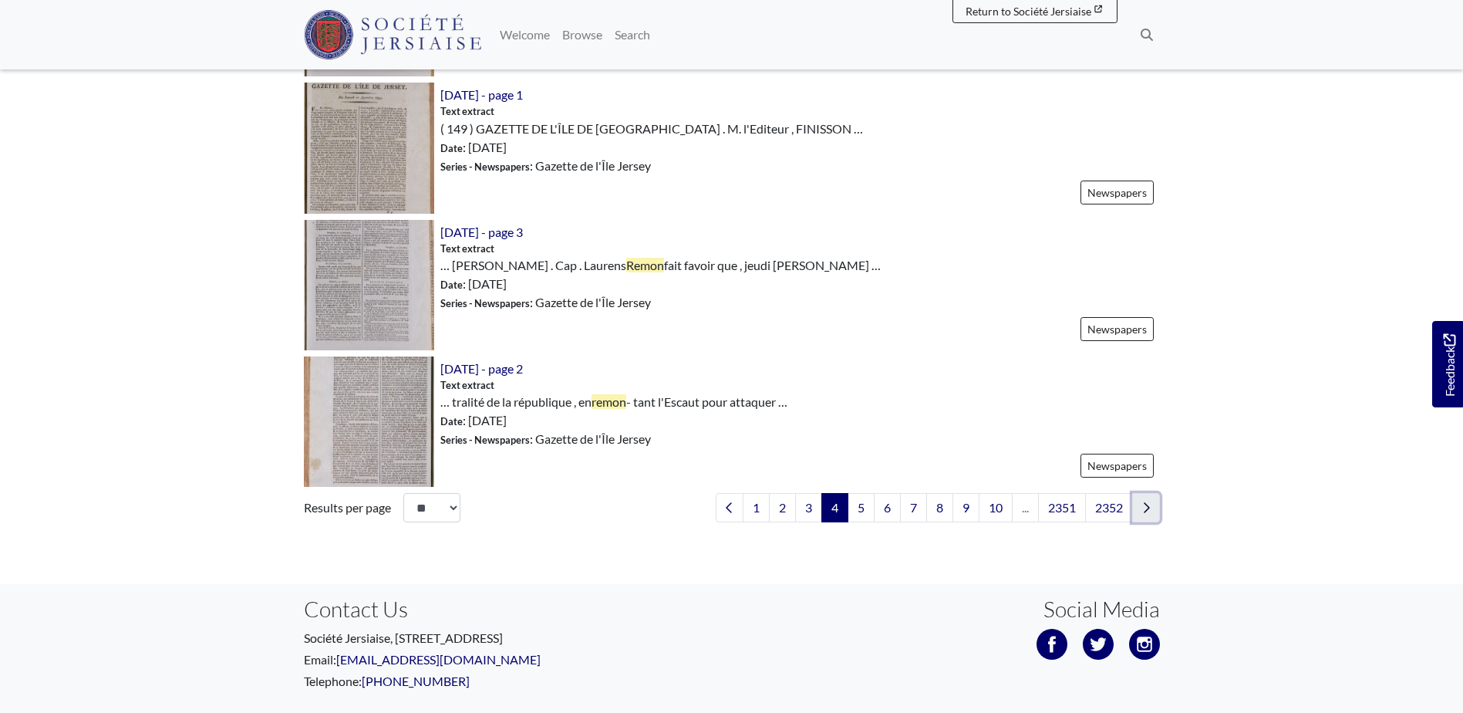
click at [1149, 493] on link "Next page" at bounding box center [1146, 507] width 28 height 29
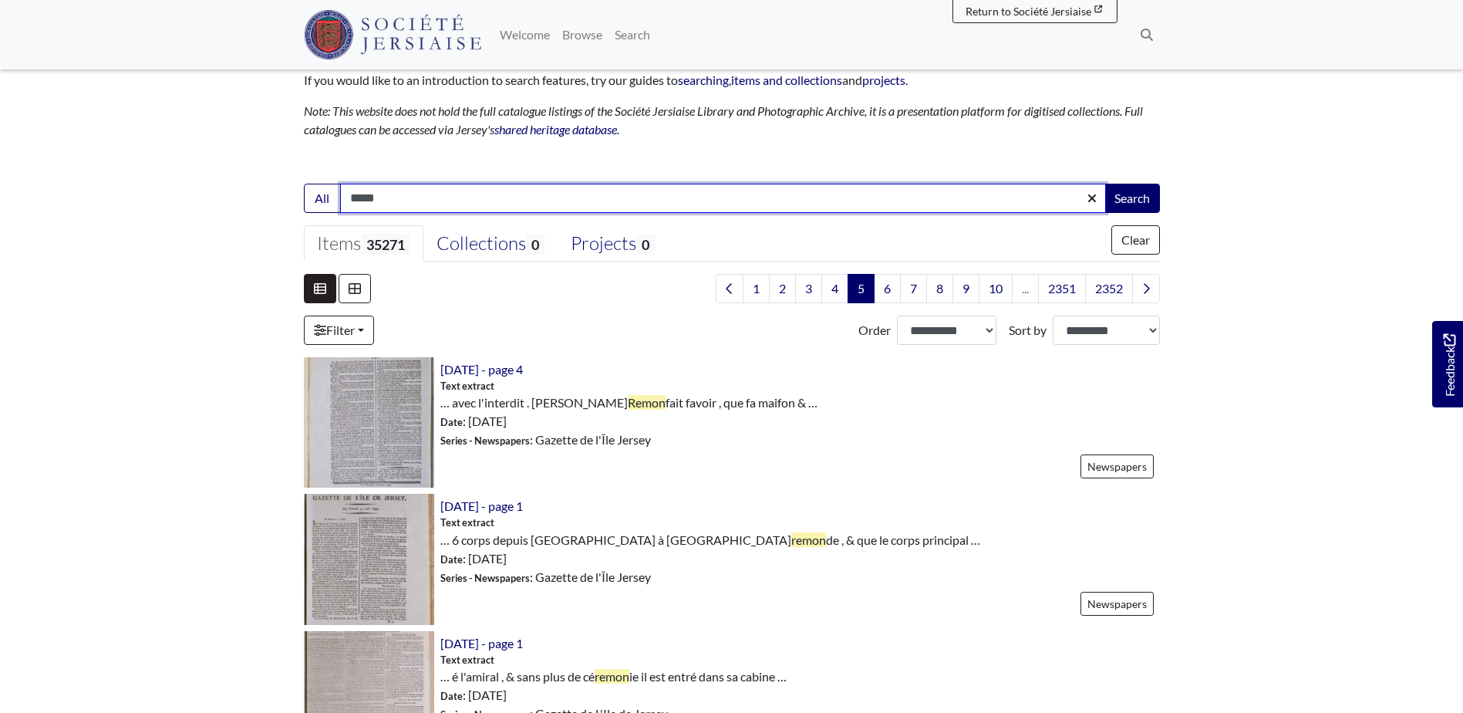
scroll to position [309, 0]
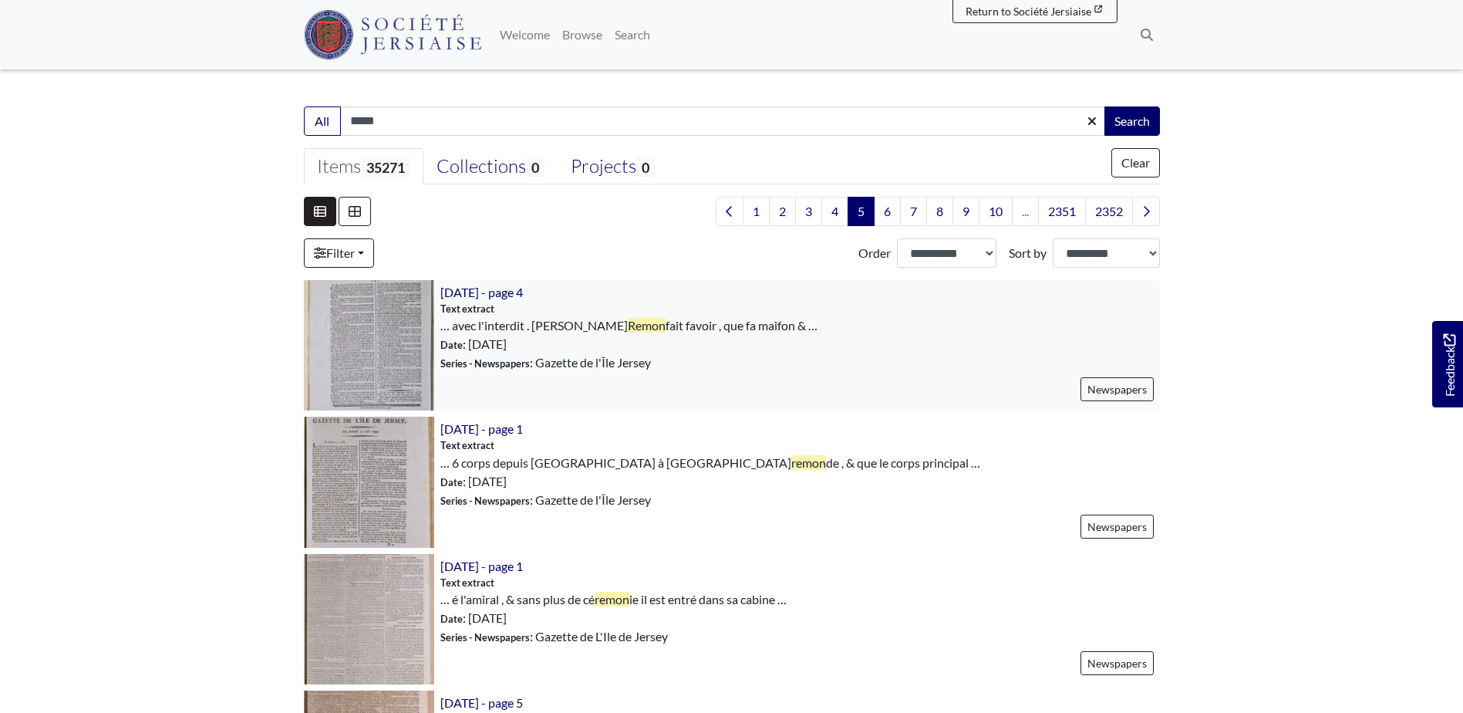
click at [393, 334] on img at bounding box center [369, 345] width 130 height 130
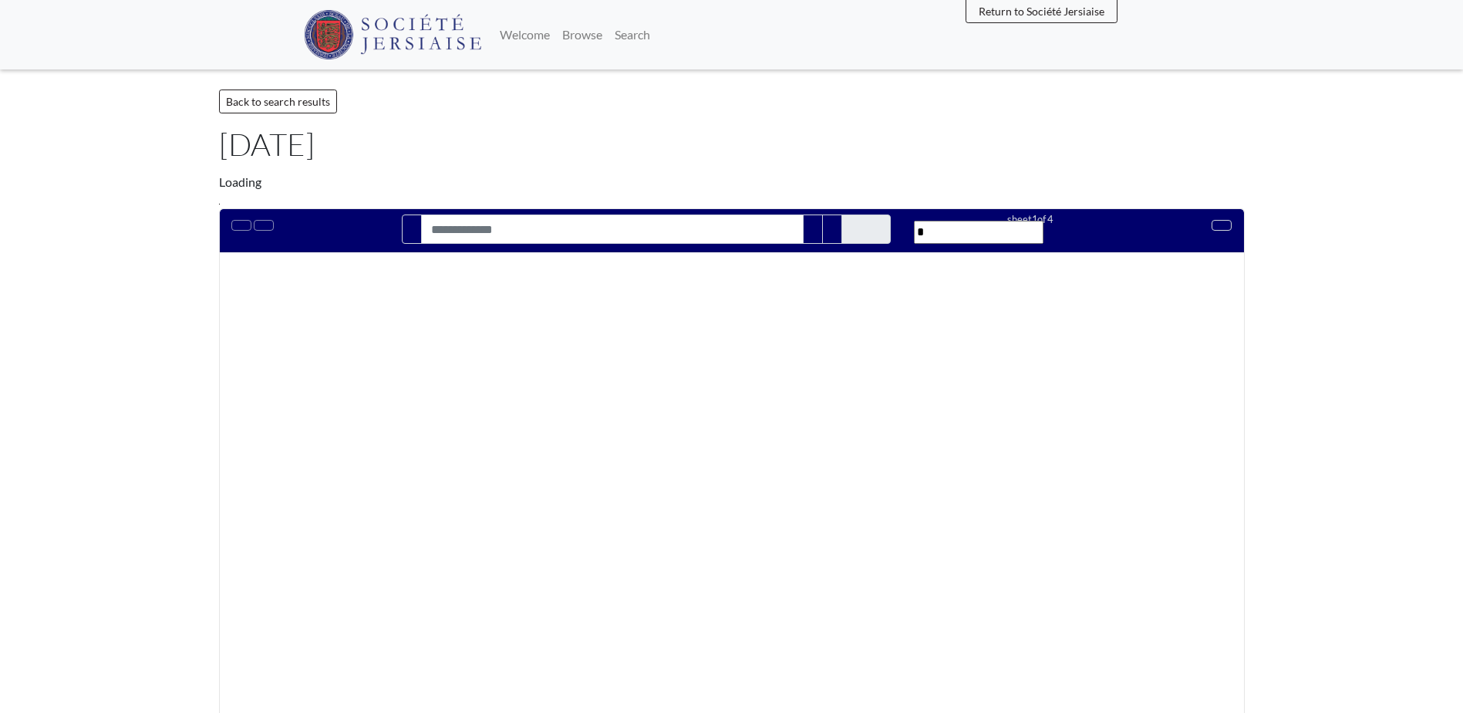
type input "*****"
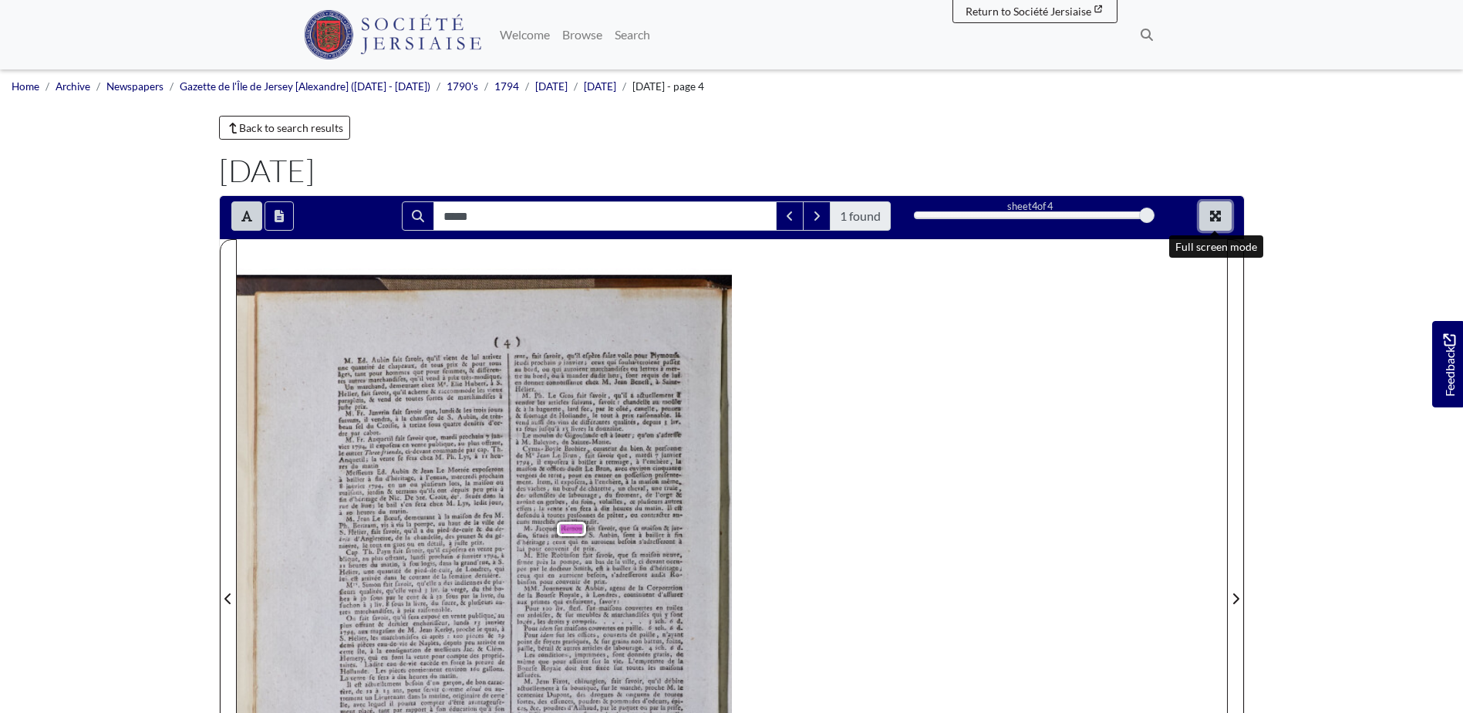
click at [1215, 208] on button "Full screen mode" at bounding box center [1216, 215] width 32 height 29
click at [268, 126] on link "Back to search results" at bounding box center [285, 128] width 132 height 24
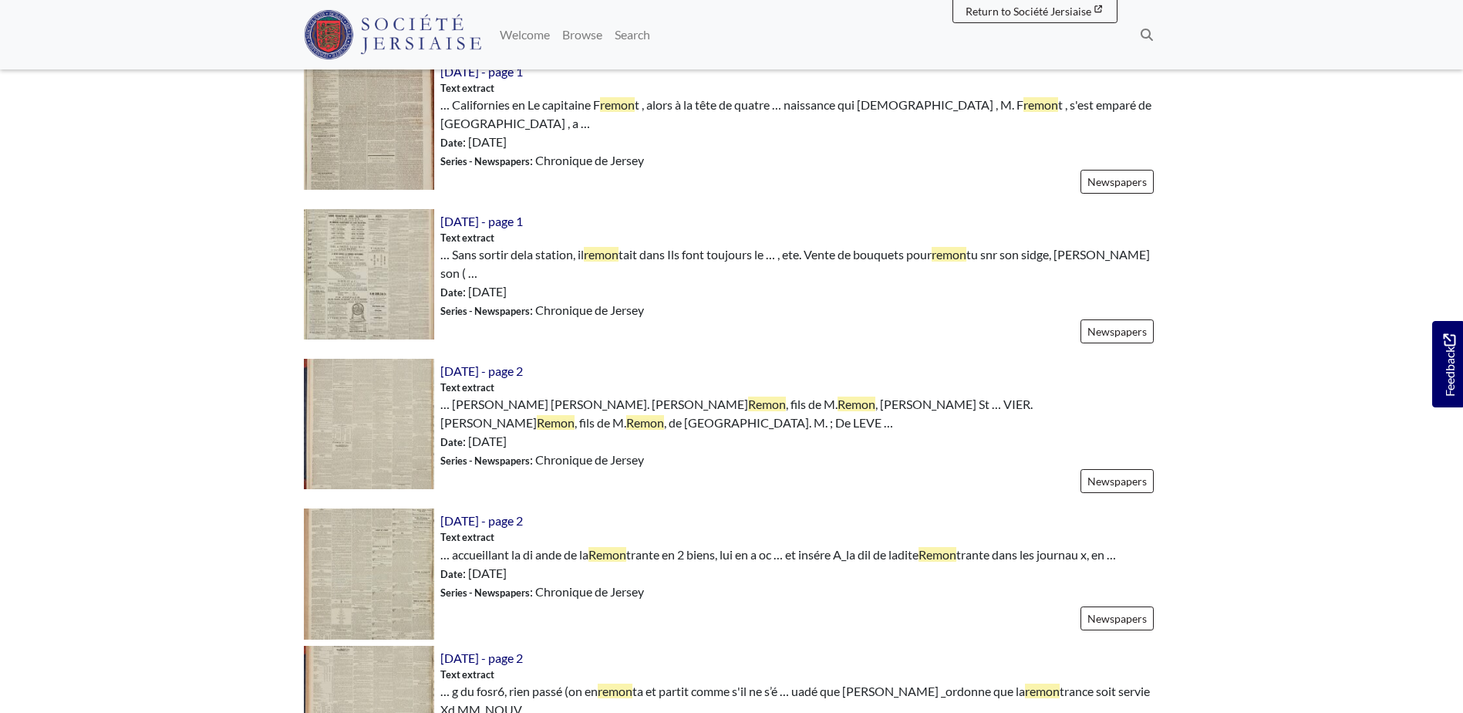
scroll to position [1389, 0]
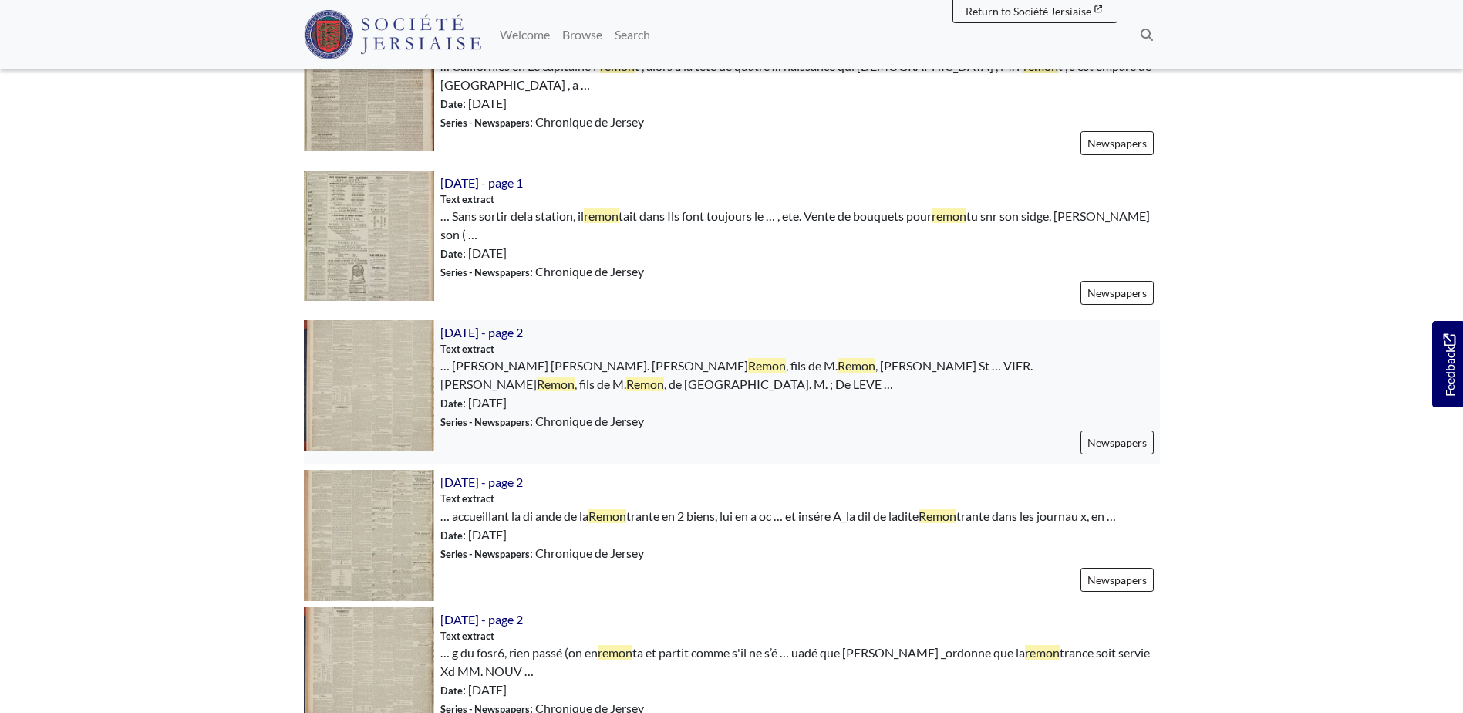
click at [377, 350] on img at bounding box center [369, 385] width 130 height 130
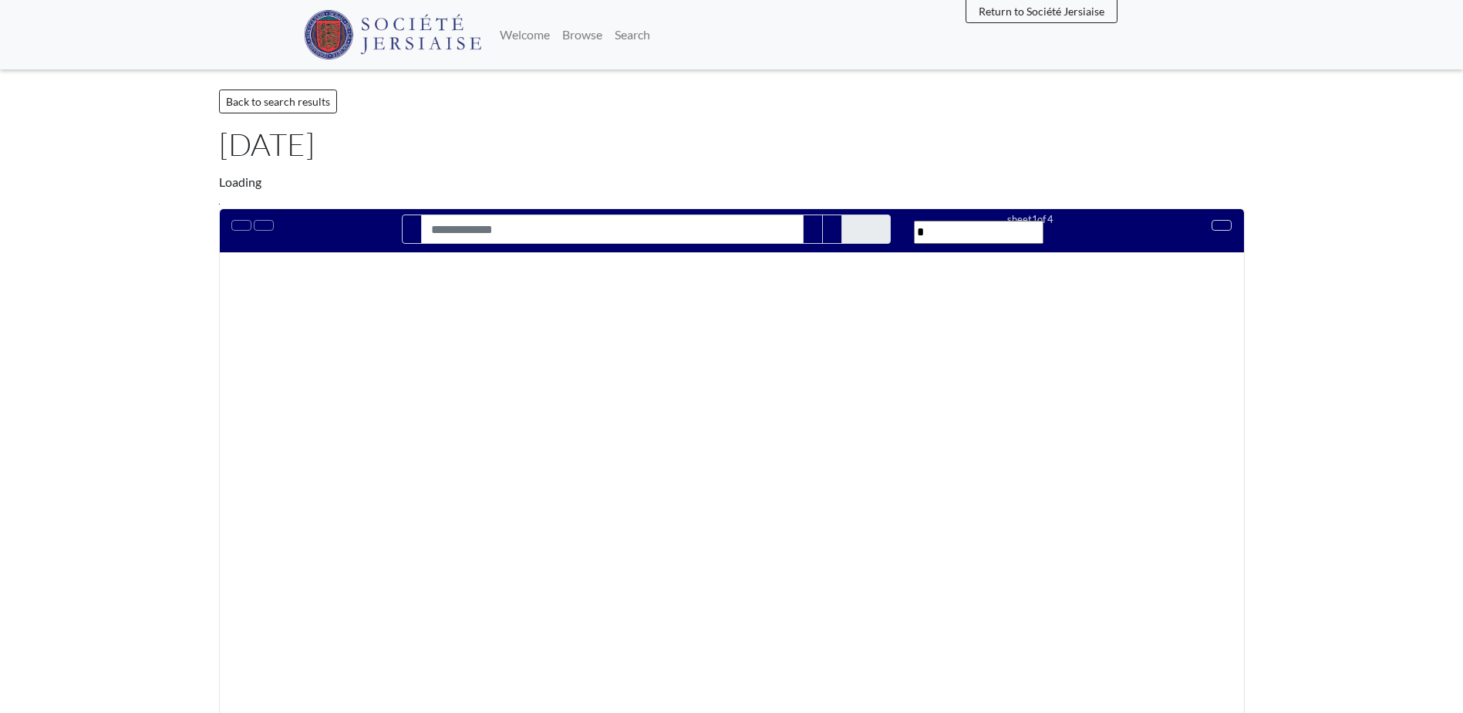
type input "*****"
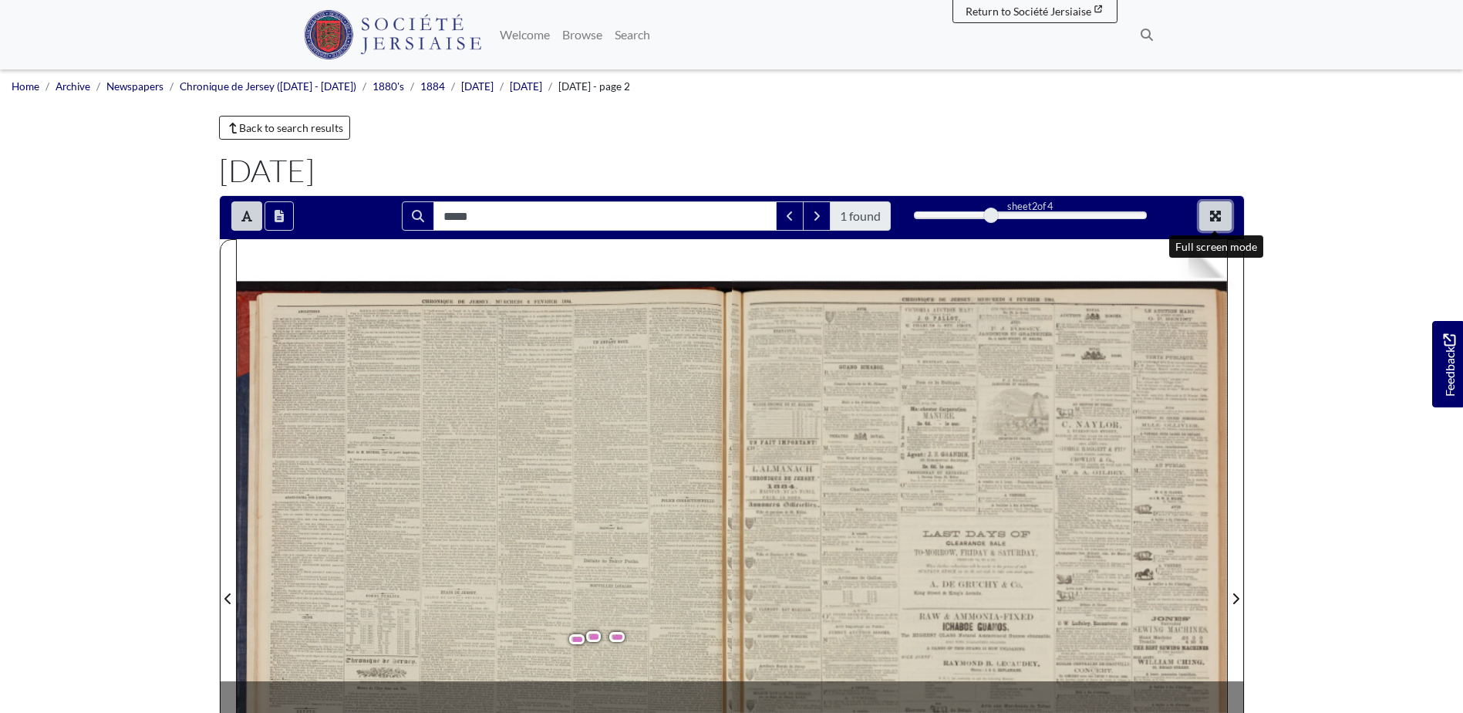
click at [1220, 214] on icon "Full screen mode" at bounding box center [1215, 216] width 11 height 11
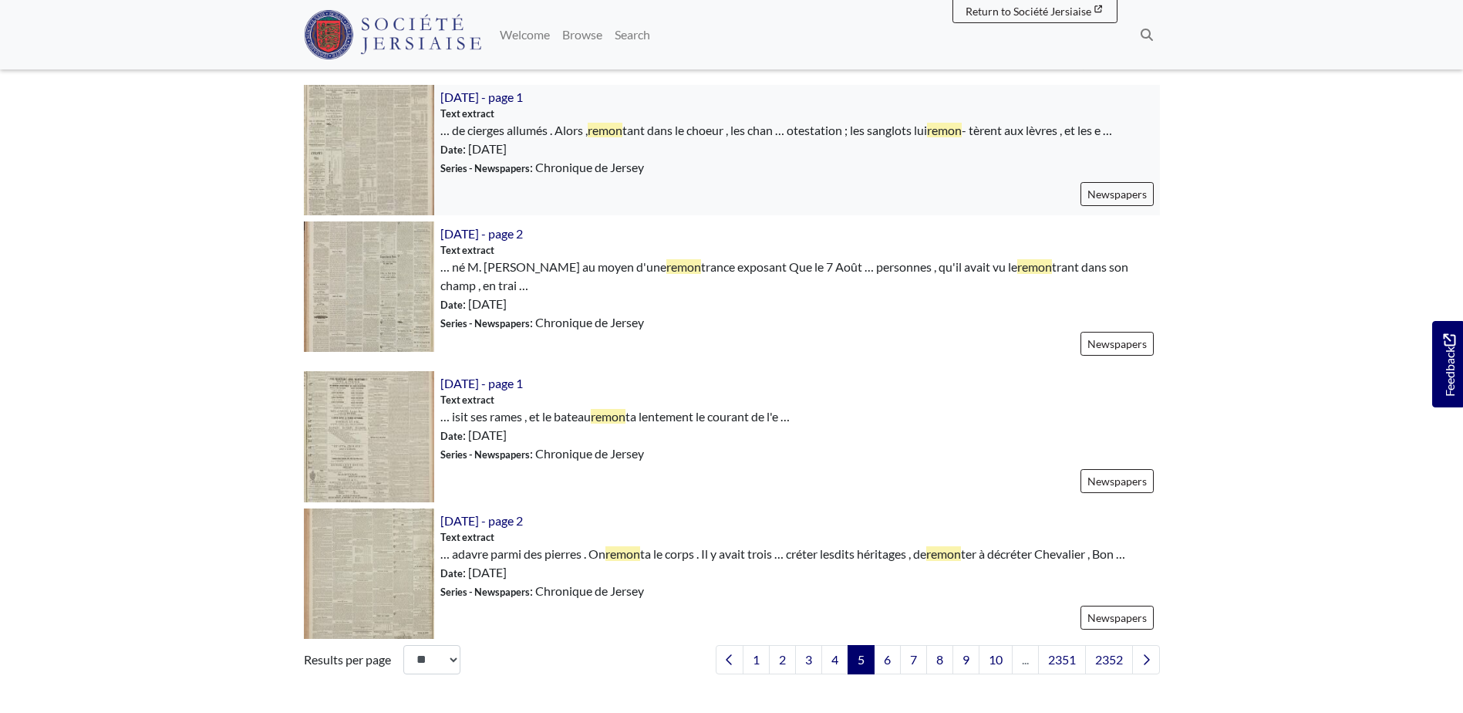
scroll to position [2083, 0]
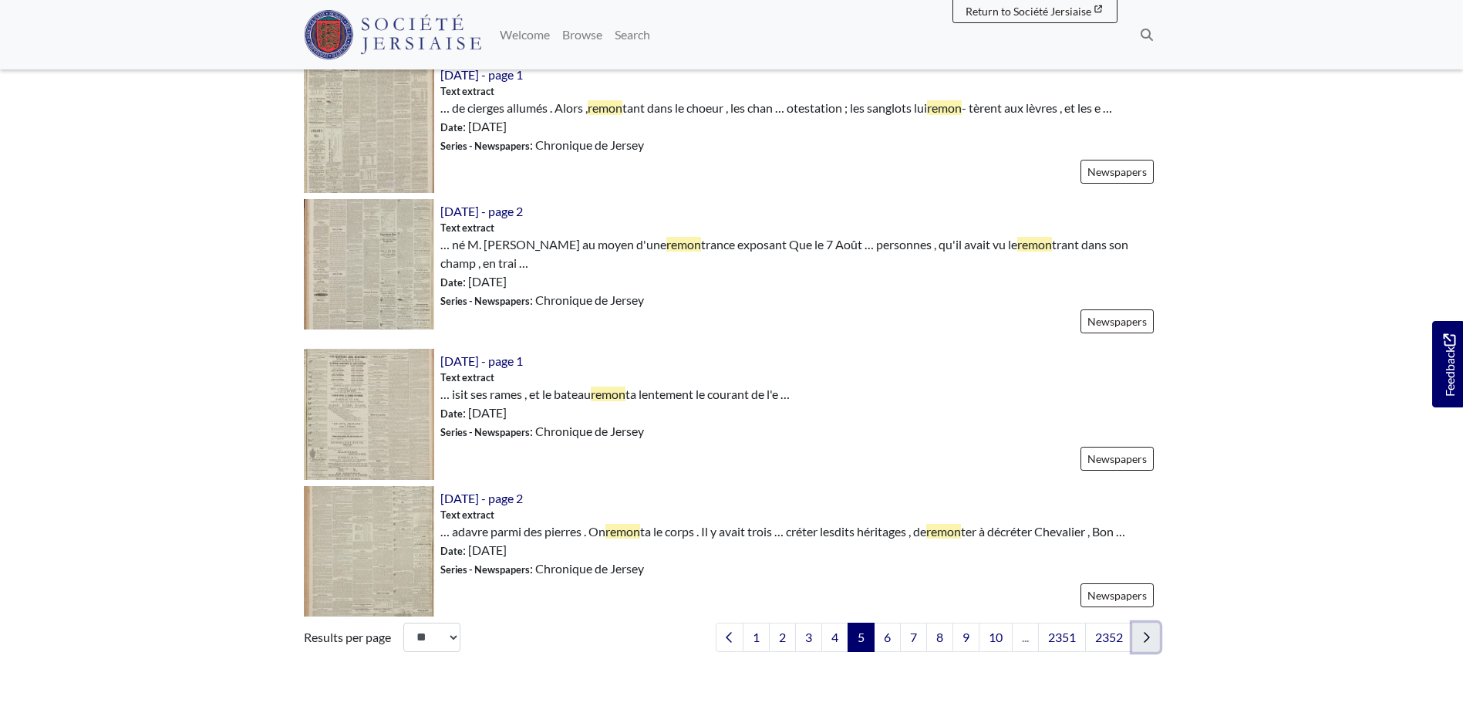
click at [1146, 631] on icon "Next page" at bounding box center [1146, 637] width 8 height 12
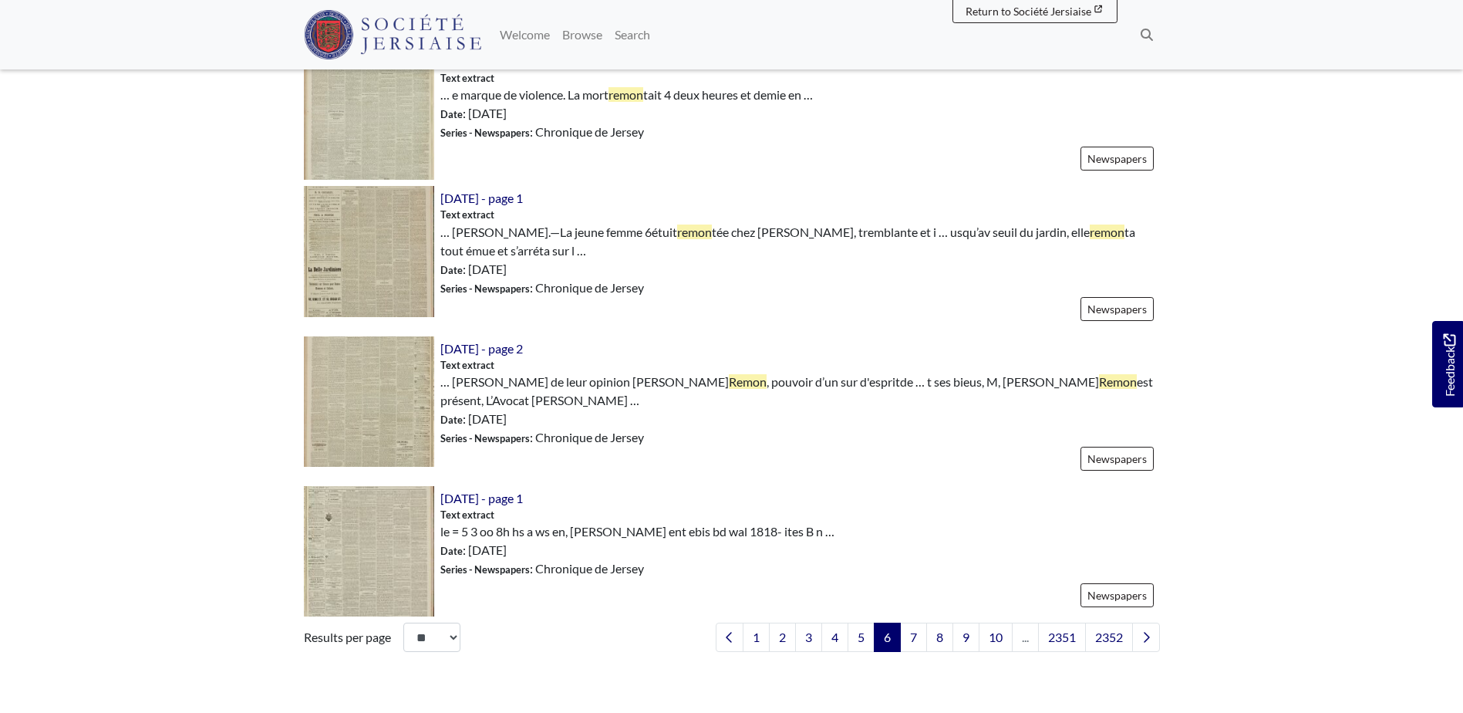
scroll to position [2160, 0]
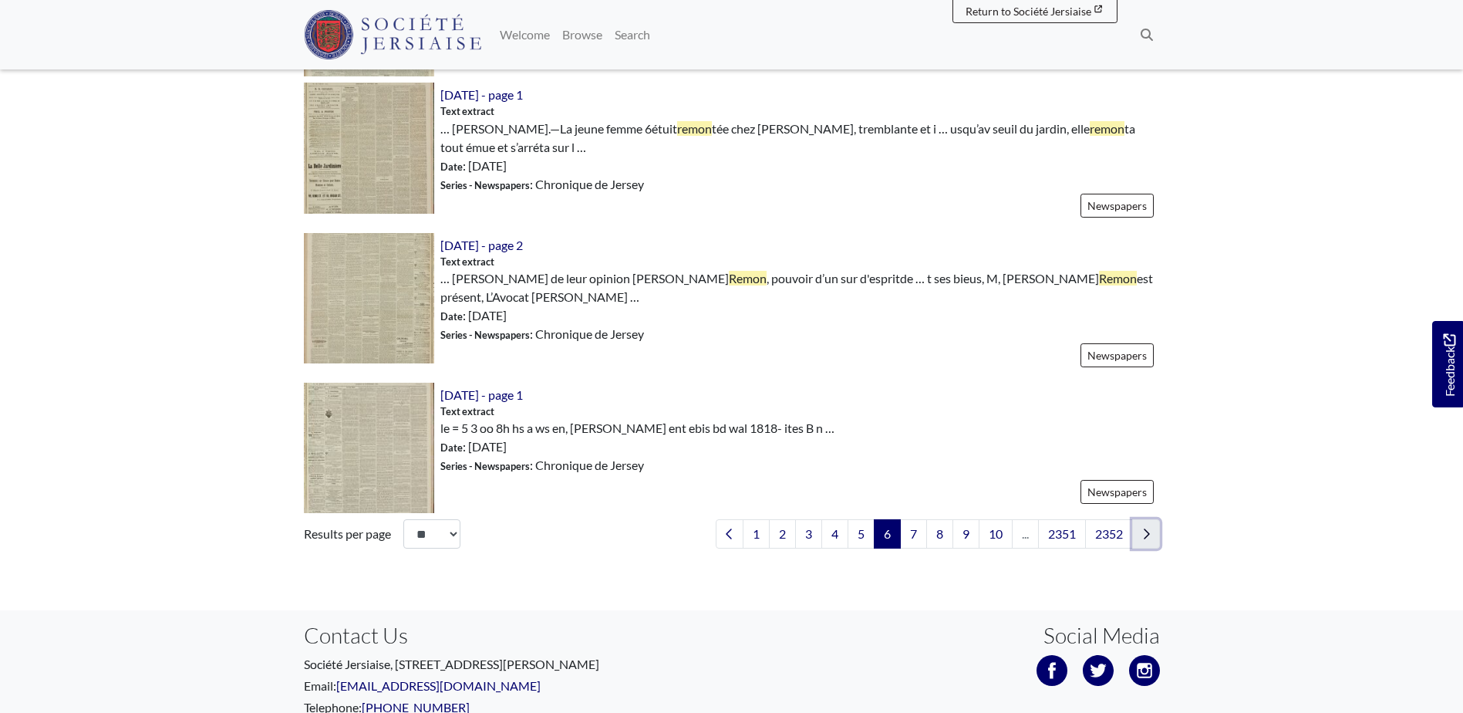
click at [1149, 530] on icon "Next page" at bounding box center [1146, 534] width 8 height 12
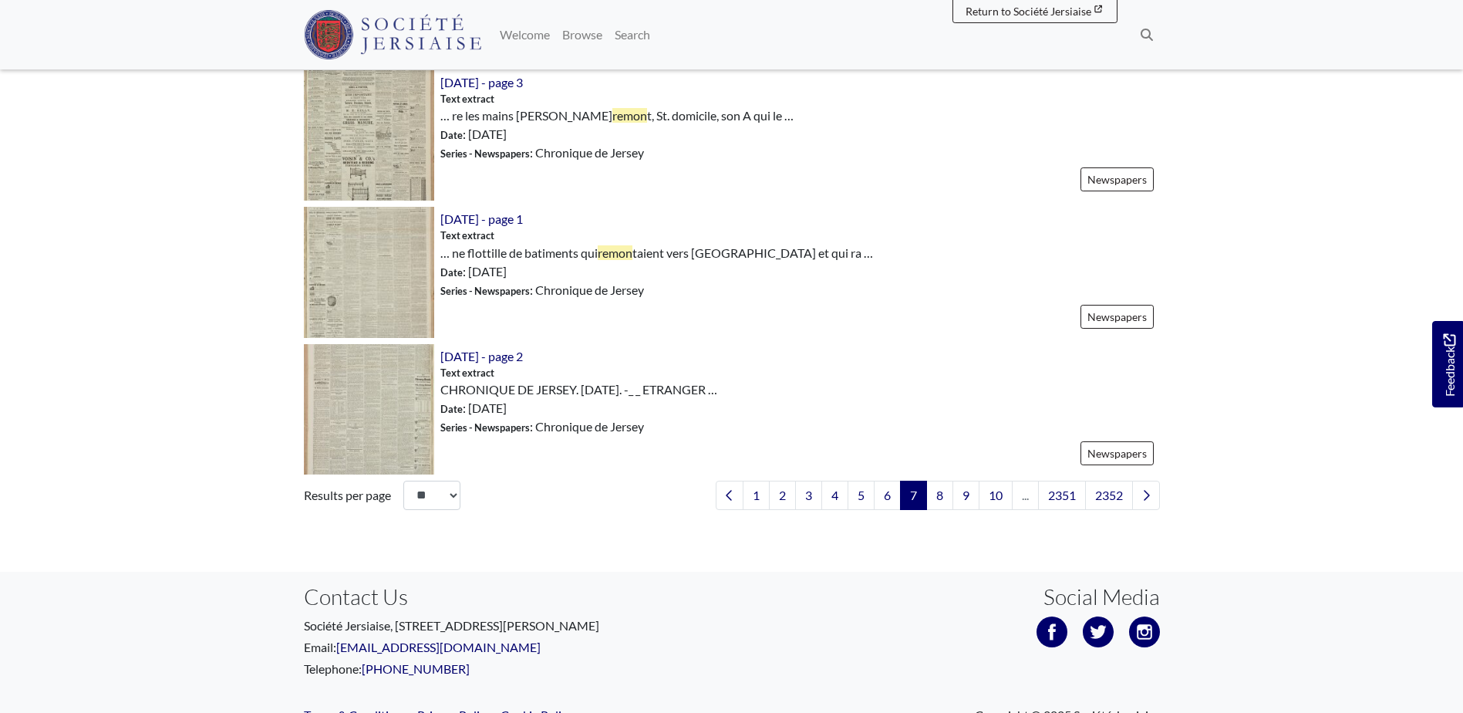
scroll to position [2237, 0]
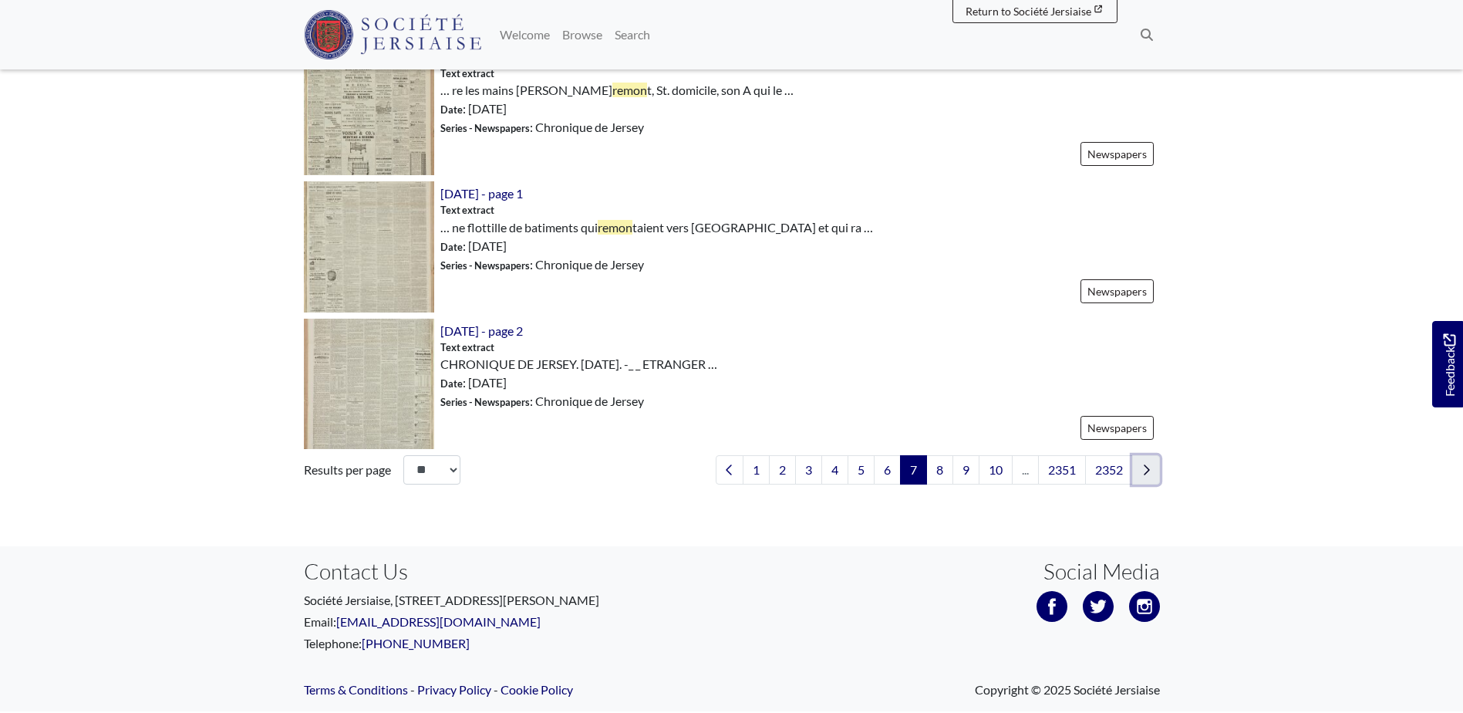
click at [1151, 470] on link "Next page" at bounding box center [1146, 469] width 28 height 29
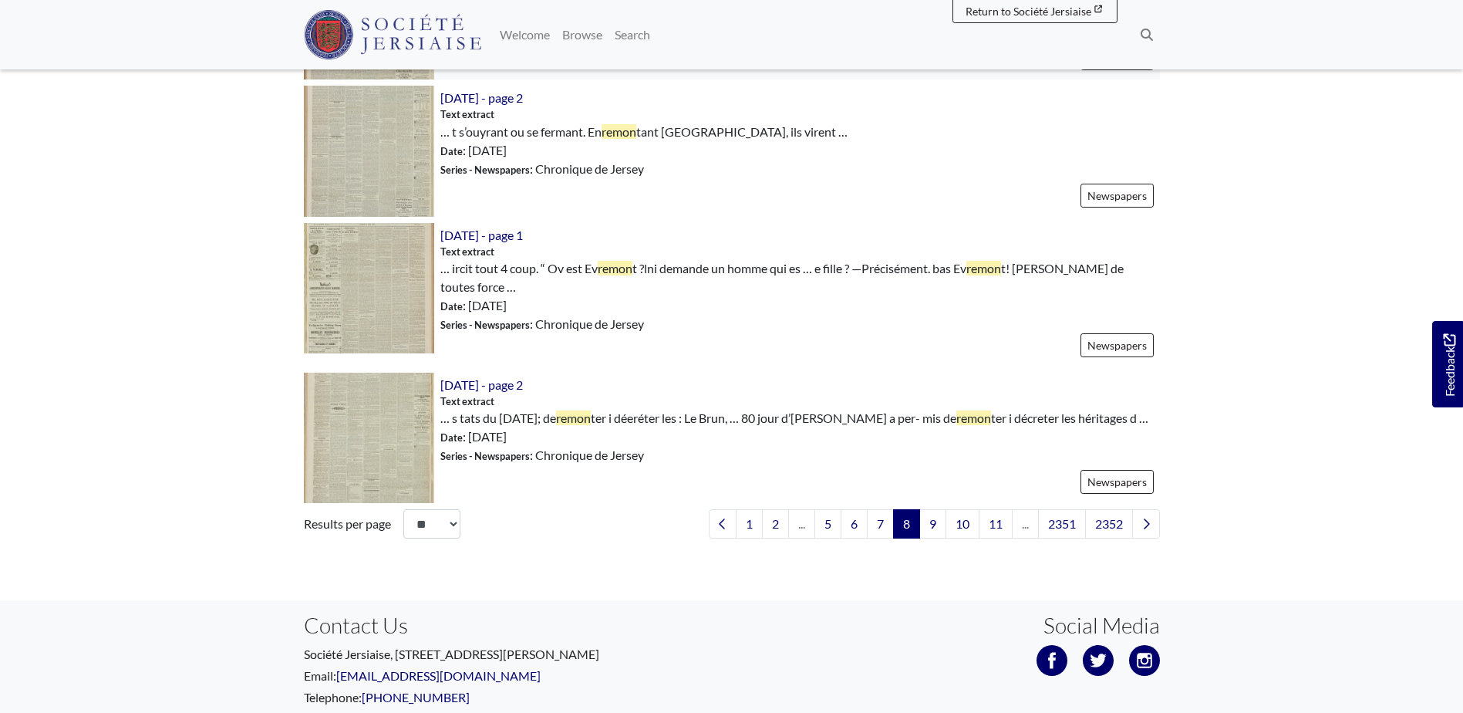
scroll to position [2160, 0]
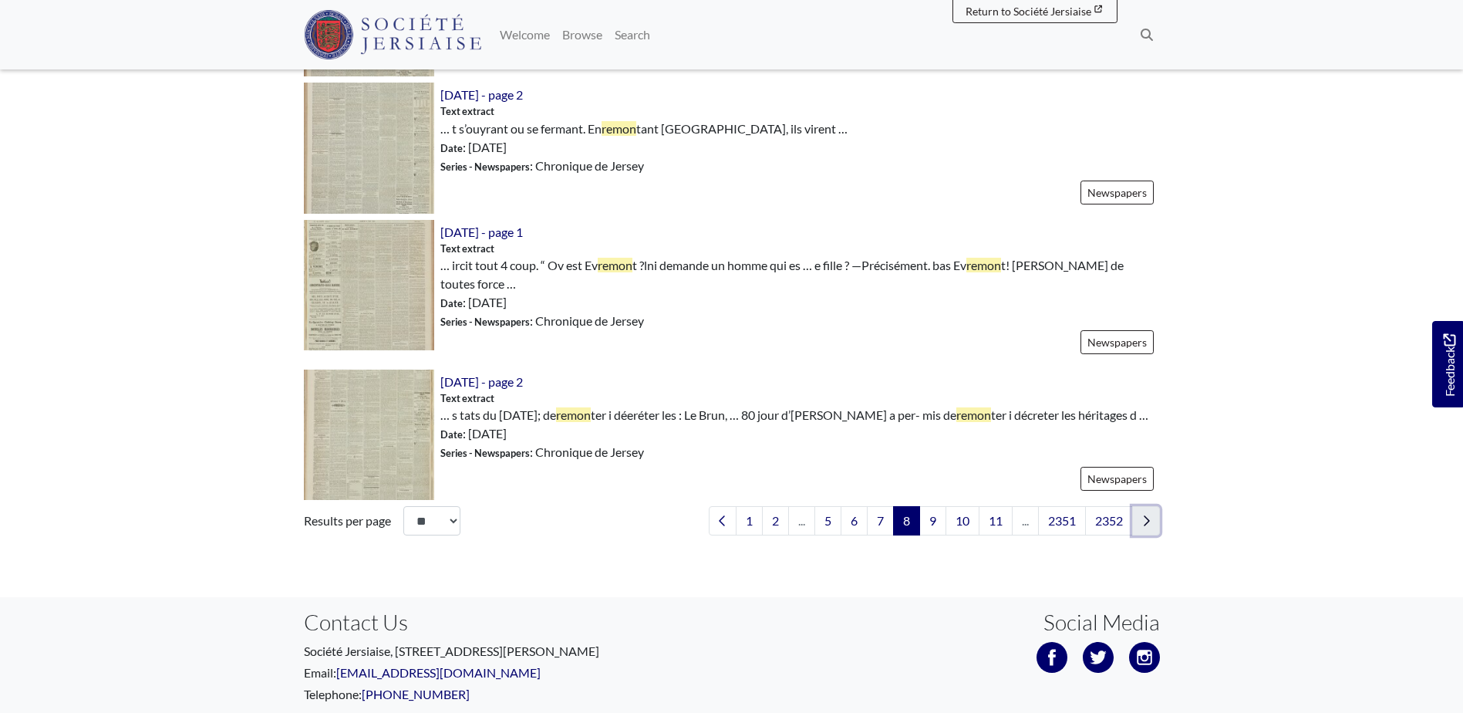
click at [1152, 525] on link "Next page" at bounding box center [1146, 520] width 28 height 29
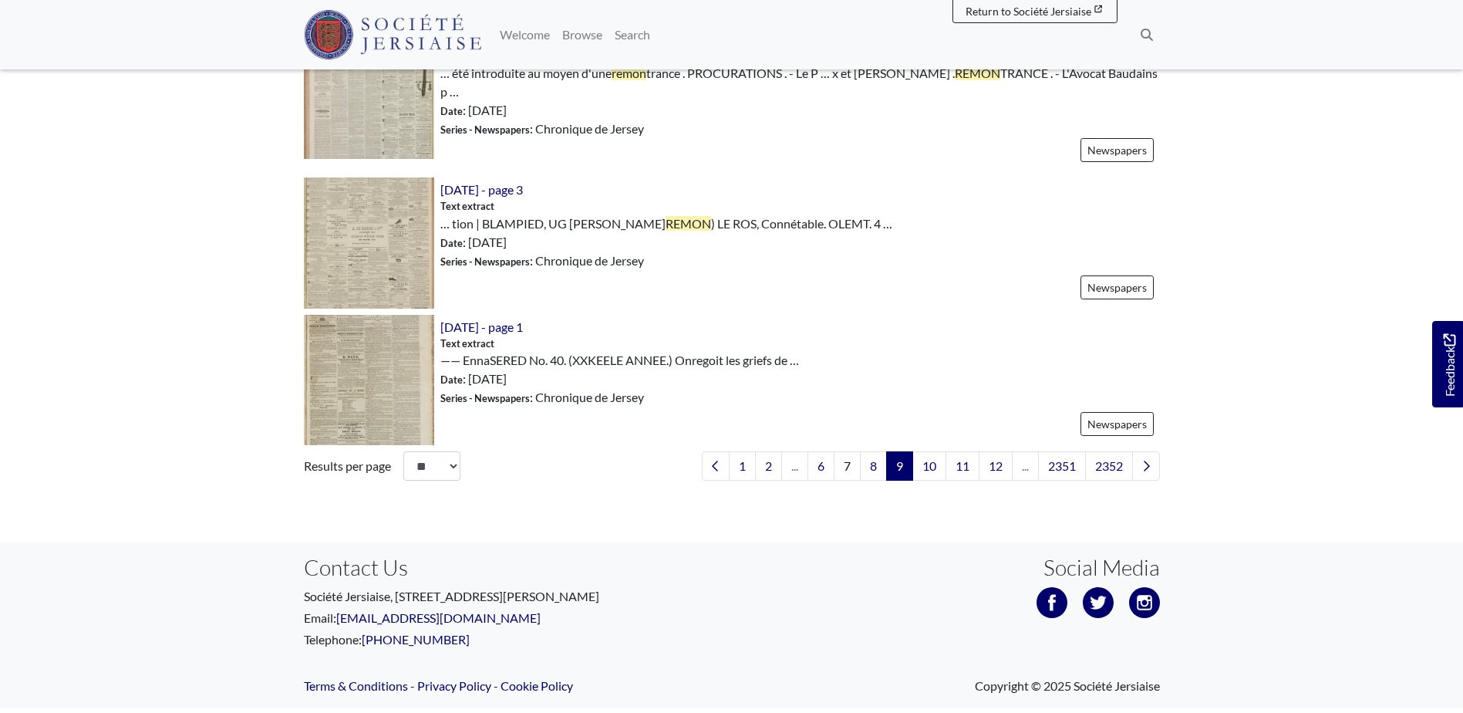
scroll to position [2237, 0]
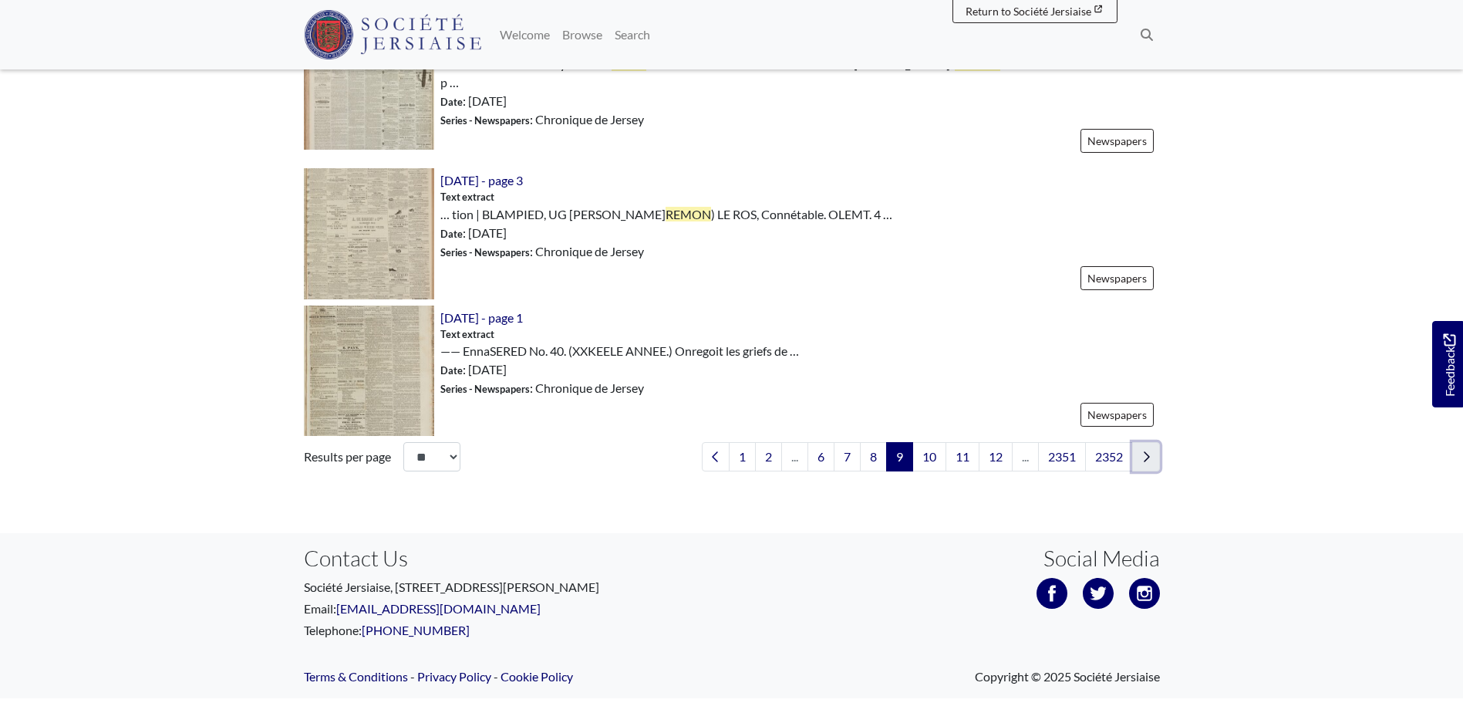
click at [1153, 467] on link "Next page" at bounding box center [1146, 456] width 28 height 29
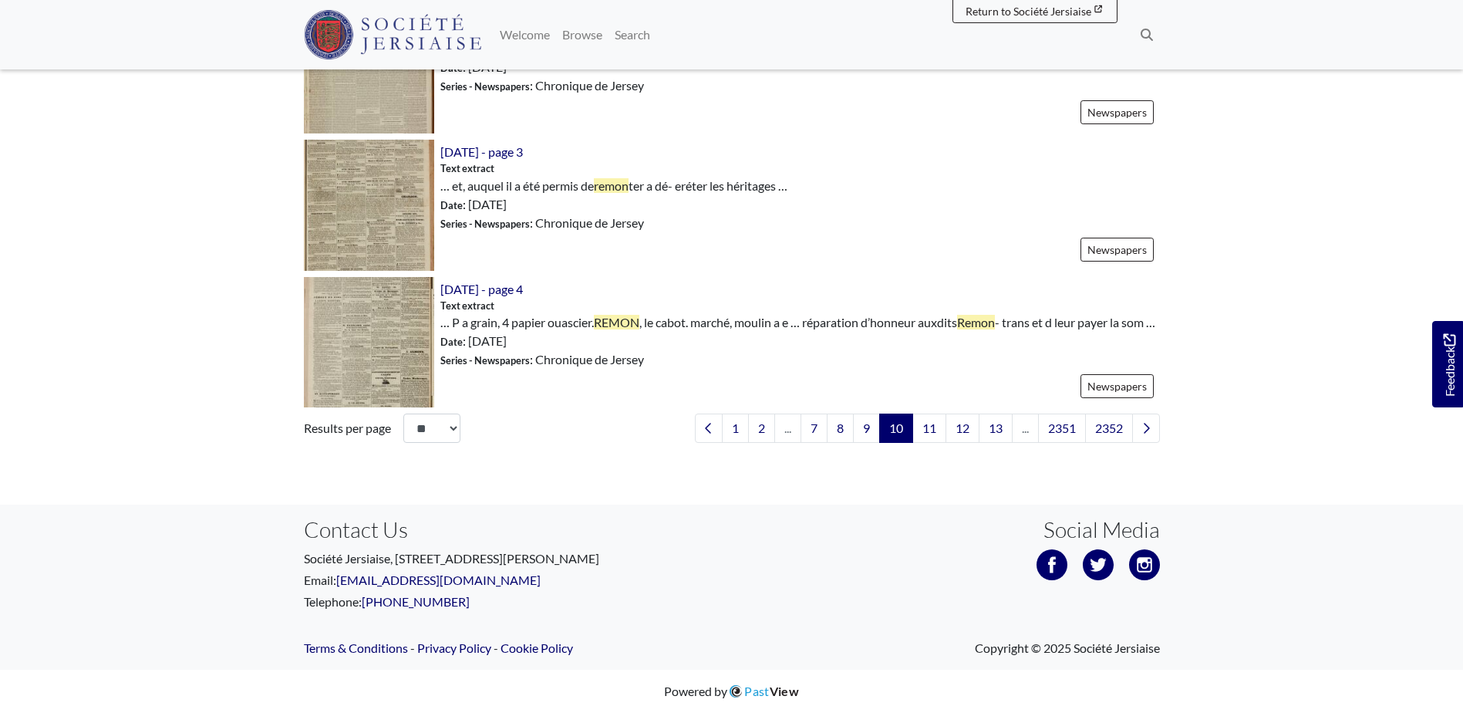
scroll to position [2279, 0]
click at [1142, 426] on icon "Next page" at bounding box center [1146, 428] width 8 height 12
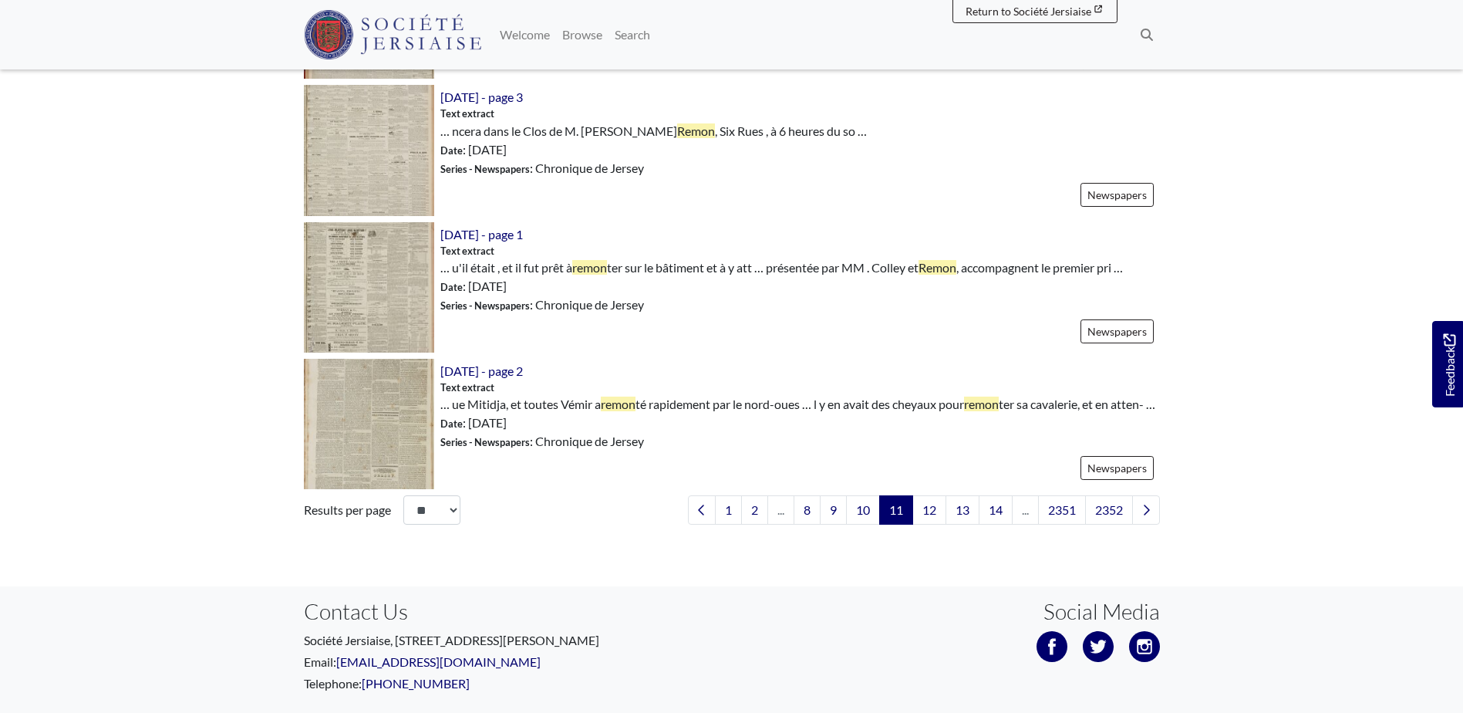
scroll to position [2160, 0]
click at [1149, 514] on icon "Next page" at bounding box center [1146, 507] width 8 height 12
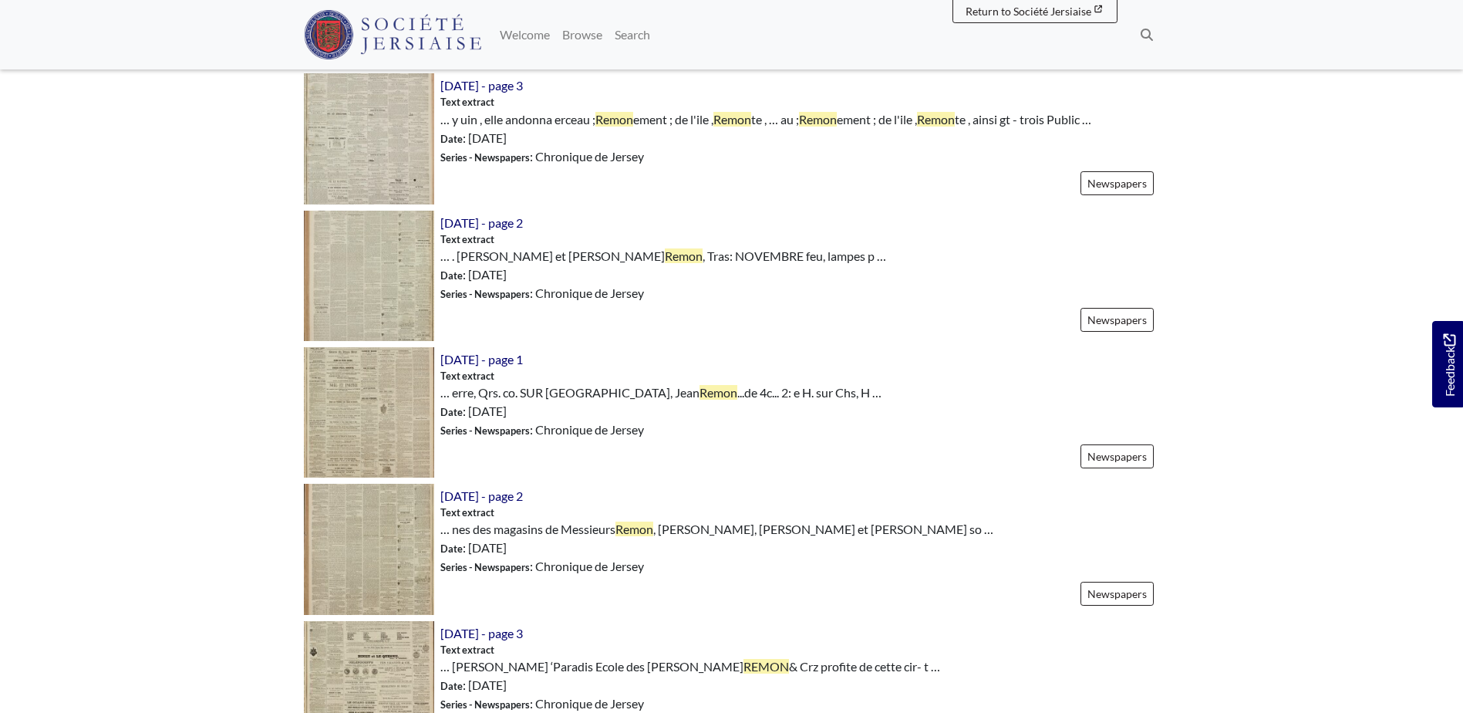
scroll to position [849, 0]
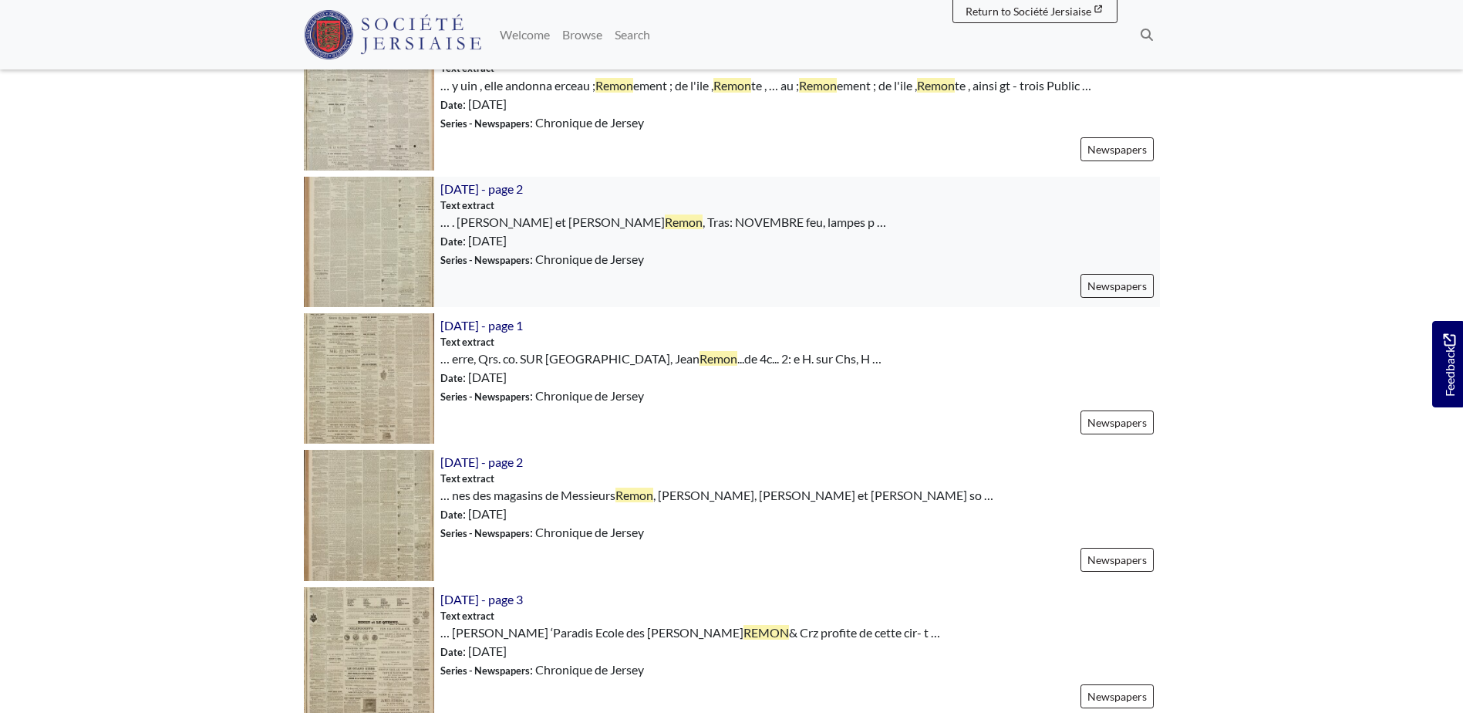
click at [399, 229] on img at bounding box center [369, 242] width 130 height 130
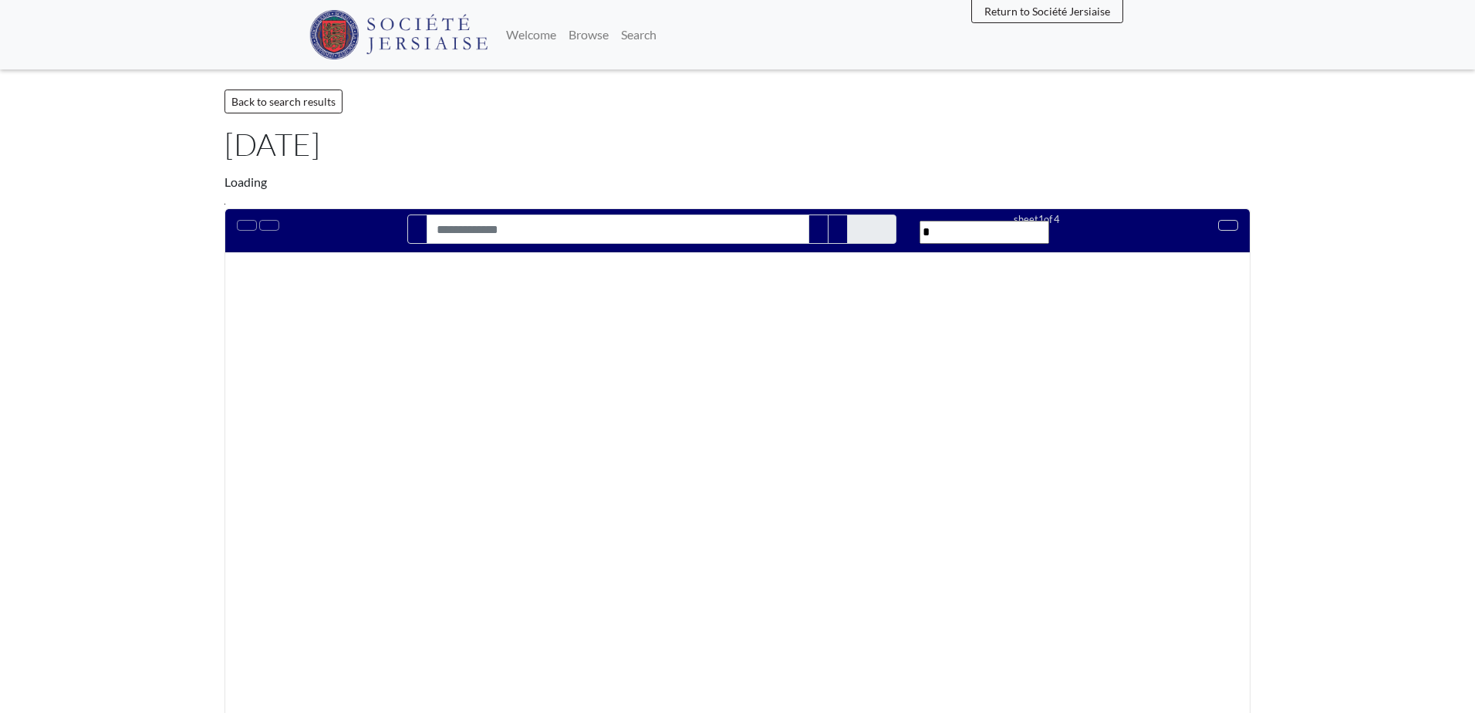
type input "*****"
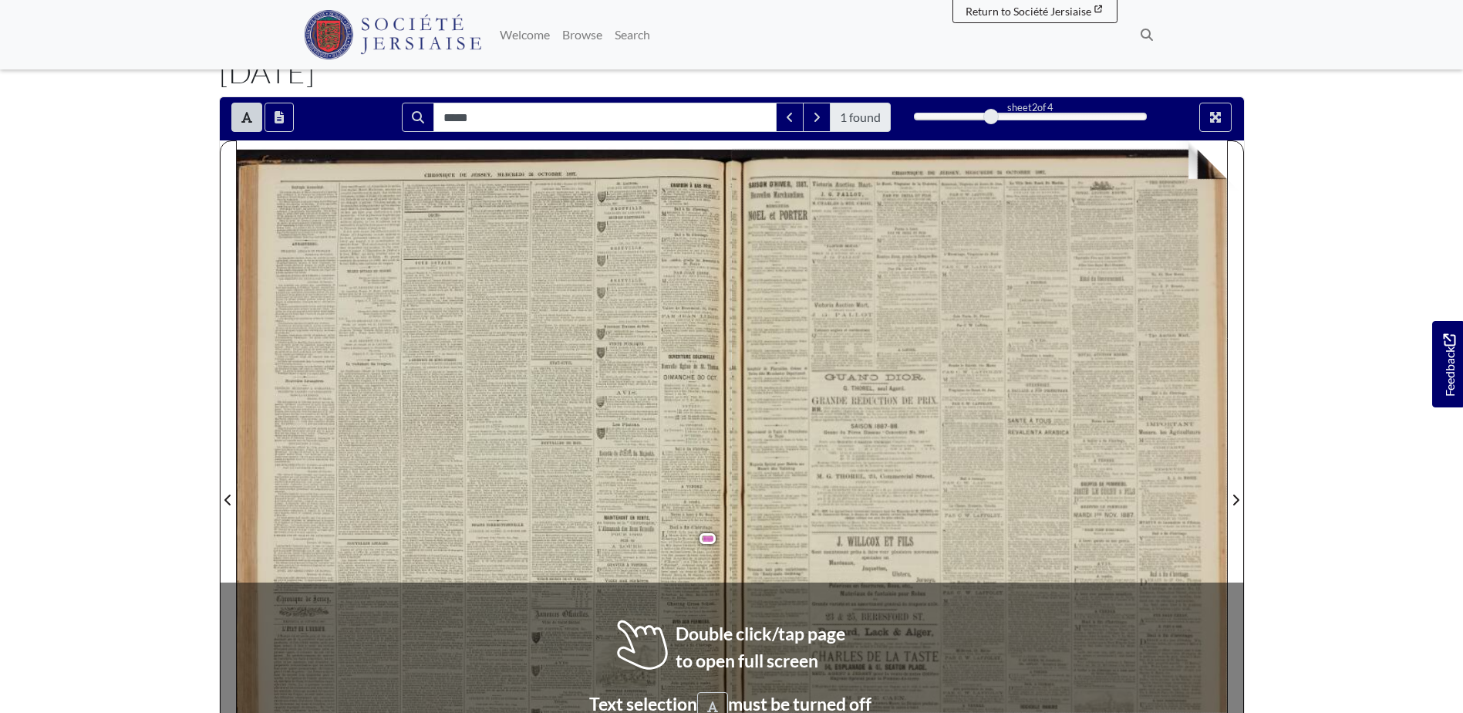
scroll to position [77, 0]
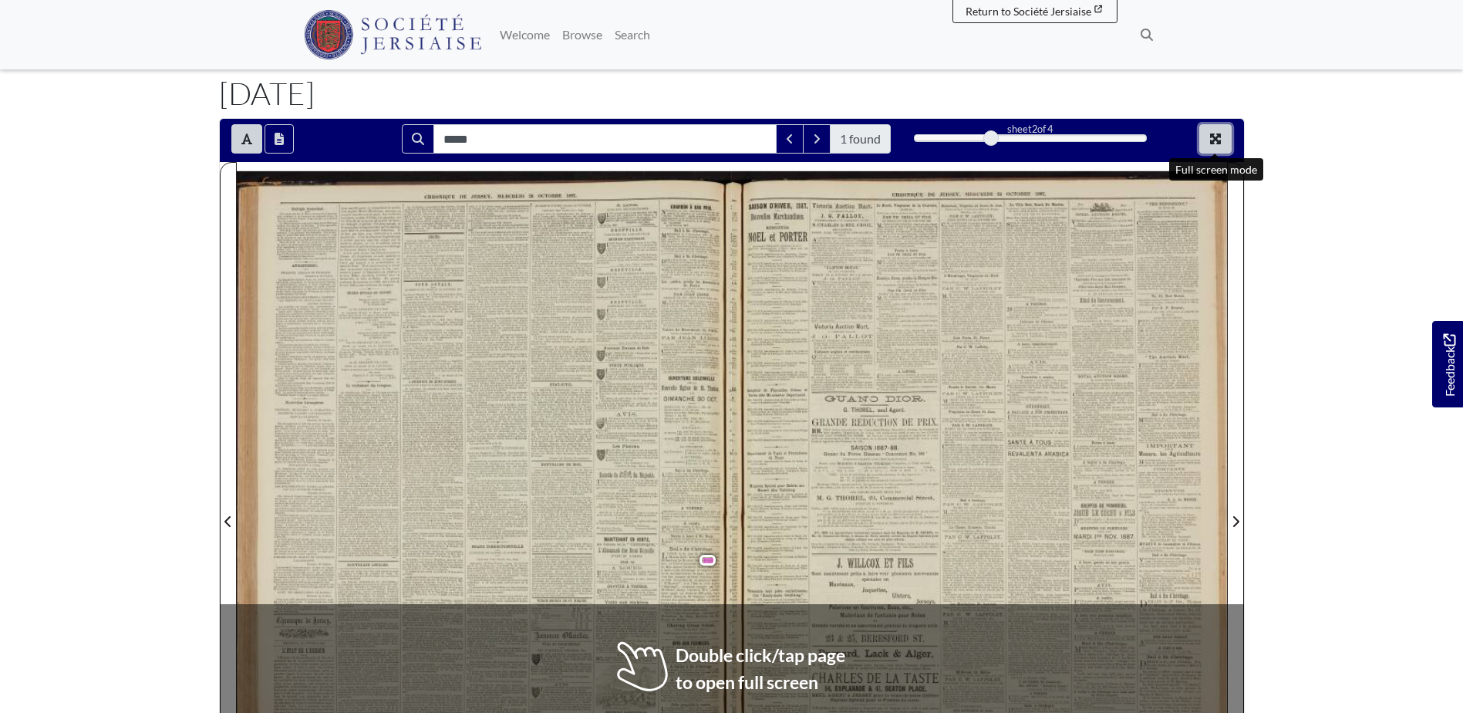
click at [1218, 137] on icon "Full screen mode" at bounding box center [1215, 138] width 11 height 11
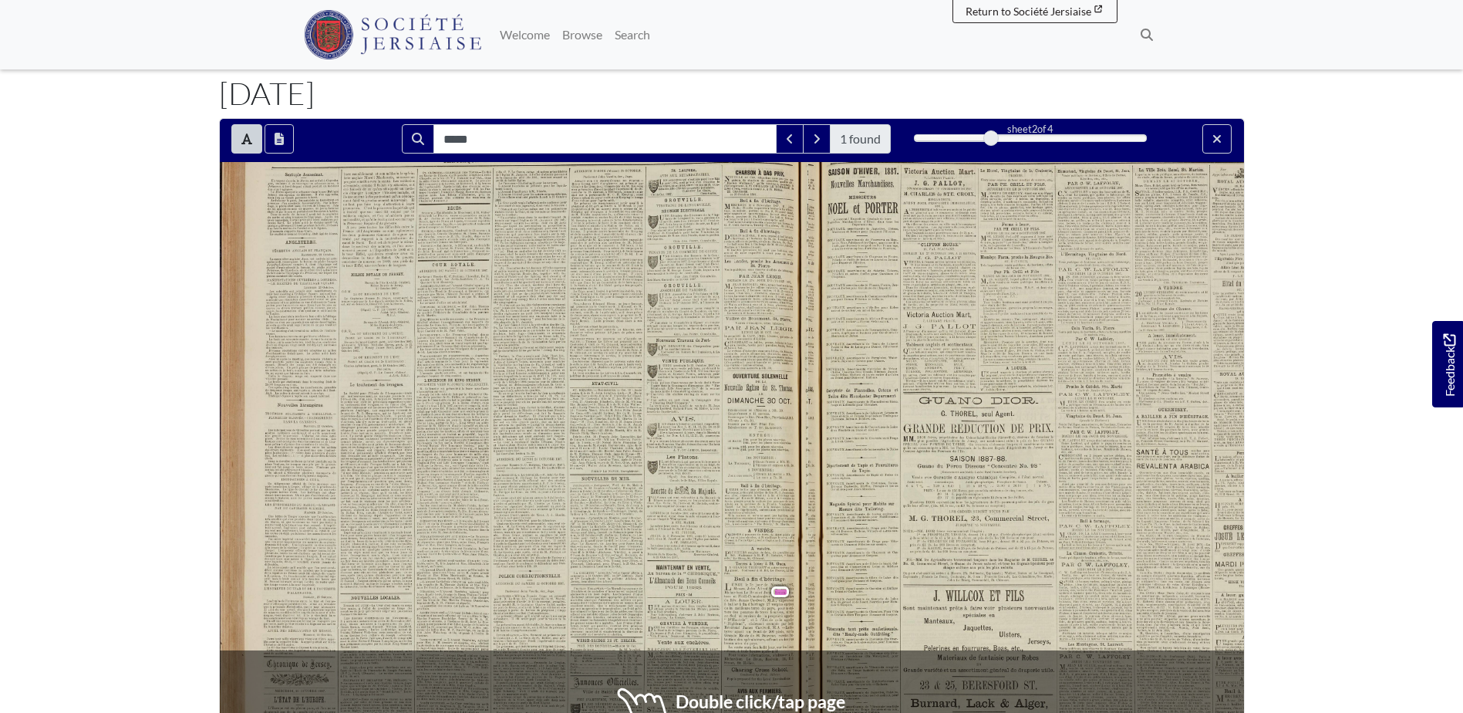
scroll to position [0, 0]
